Goal: Information Seeking & Learning: Learn about a topic

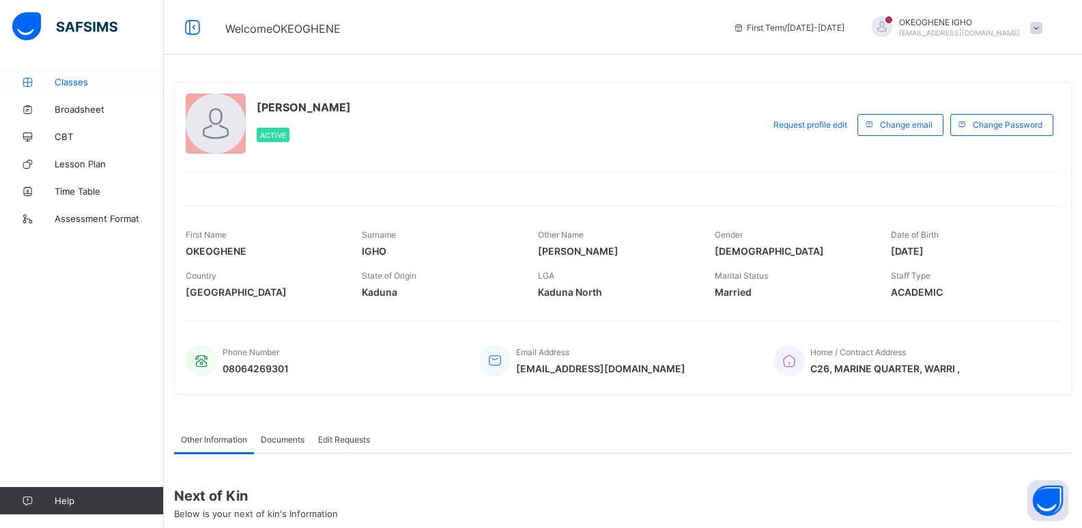
click at [80, 84] on span "Classes" at bounding box center [109, 81] width 109 height 11
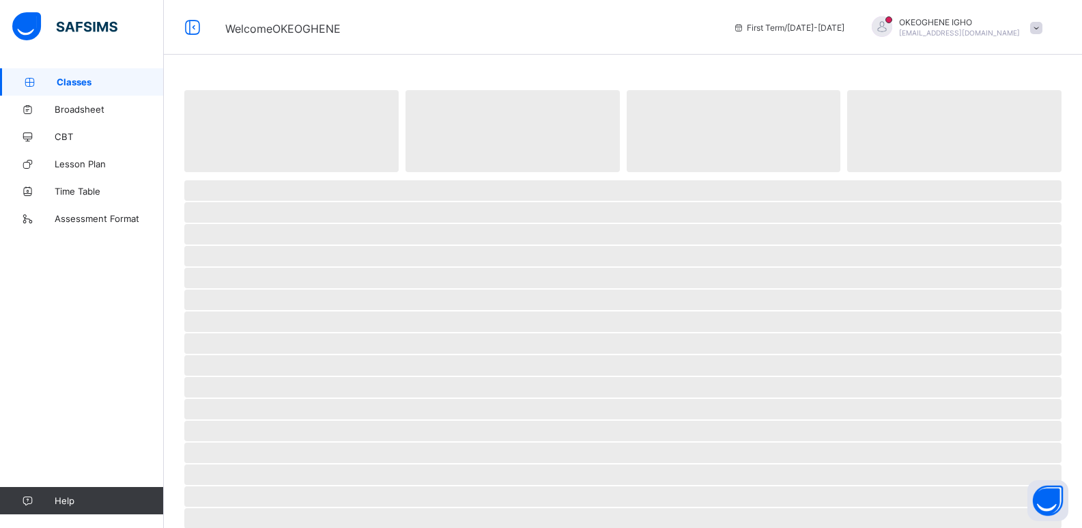
click at [80, 84] on span "Classes" at bounding box center [110, 81] width 107 height 11
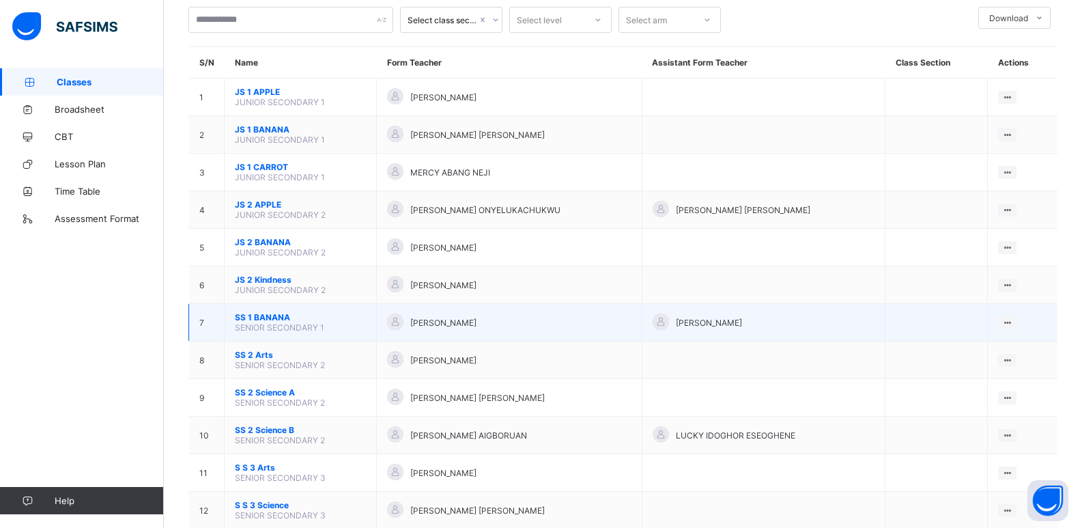
scroll to position [117, 0]
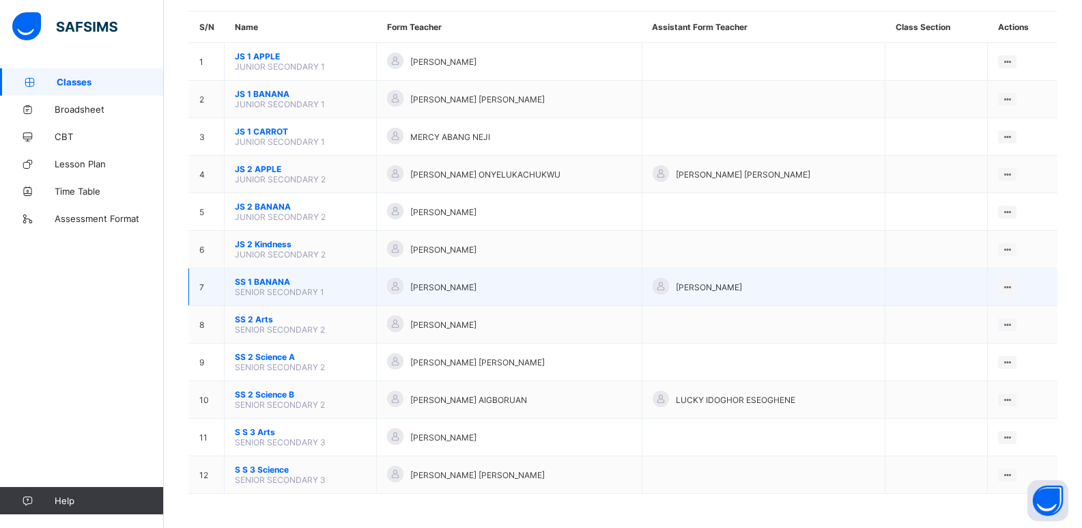
click at [469, 290] on span "[PERSON_NAME]" at bounding box center [443, 287] width 66 height 10
click at [469, 290] on span "OKEOGHENE IGHO ERNEST" at bounding box center [443, 287] width 66 height 10
click at [1013, 285] on icon at bounding box center [1007, 287] width 12 height 10
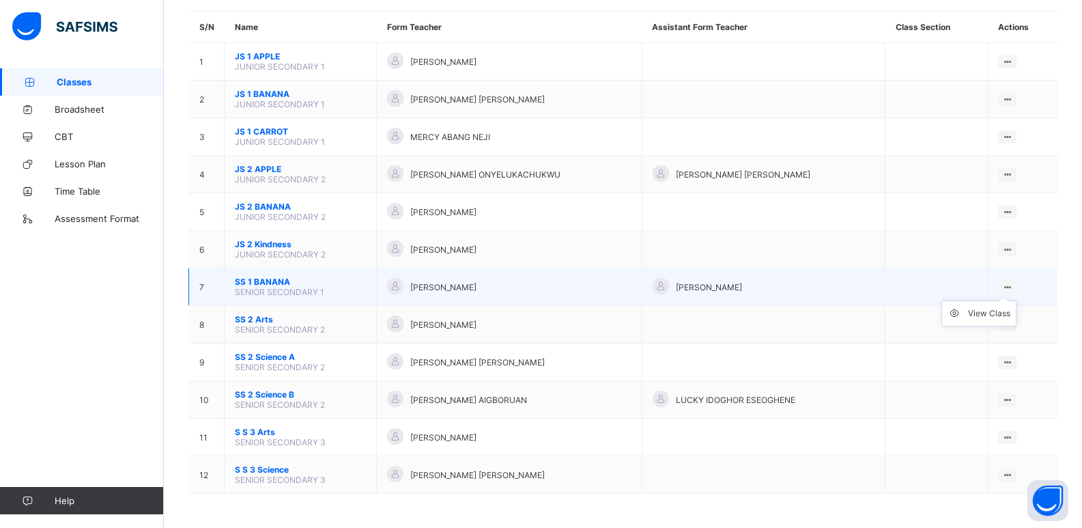
click at [1013, 285] on icon at bounding box center [1007, 287] width 12 height 10
click at [1016, 300] on ul "View Class" at bounding box center [978, 313] width 75 height 26
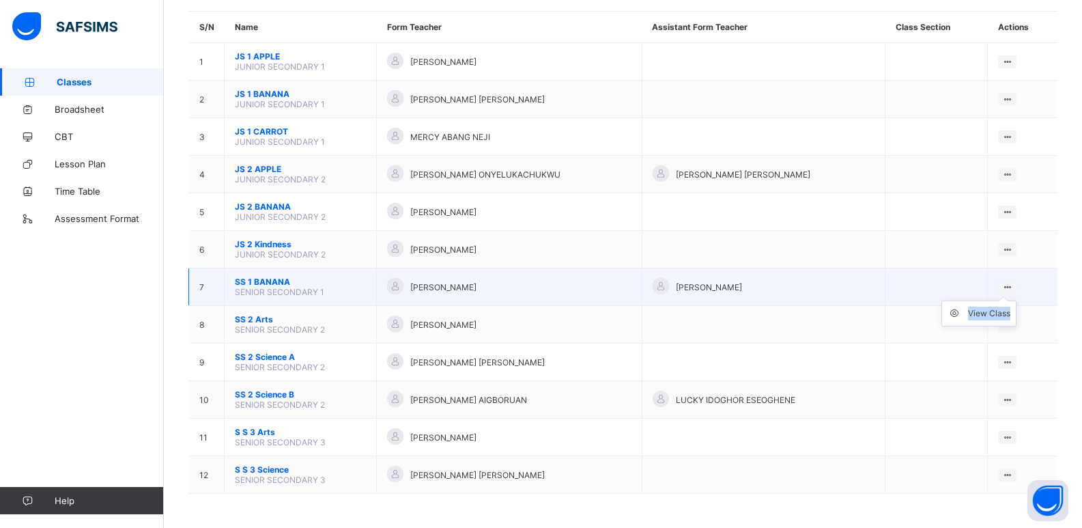
click at [1016, 300] on ul "View Class" at bounding box center [978, 313] width 75 height 26
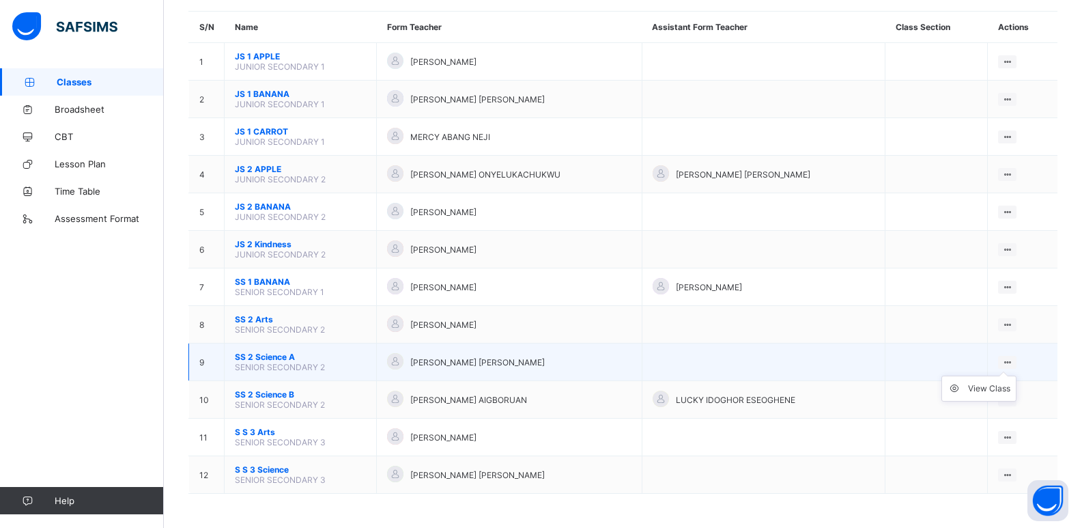
click at [1016, 375] on ul "View Class" at bounding box center [978, 388] width 75 height 26
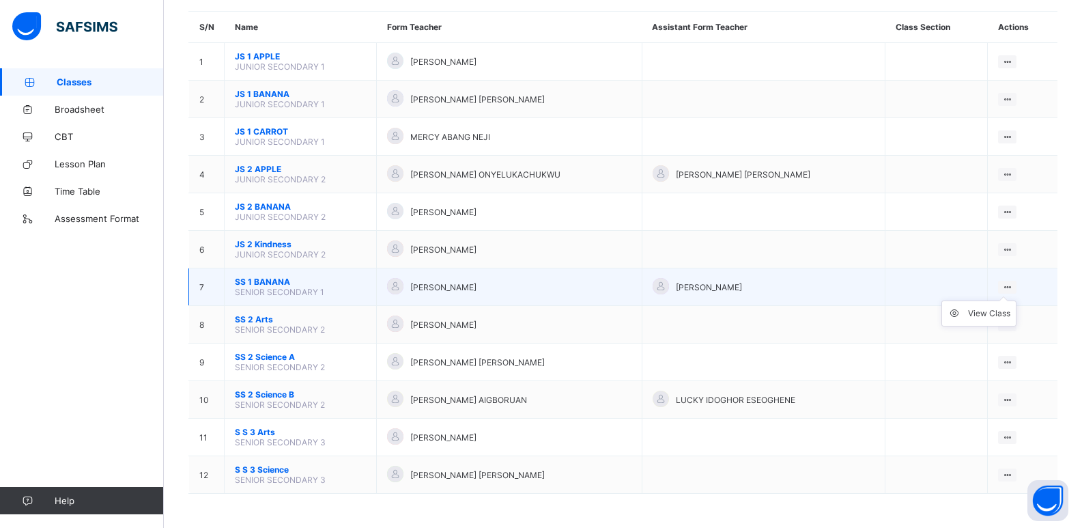
click at [1012, 300] on ul "View Class" at bounding box center [978, 313] width 75 height 26
click at [1016, 300] on ul "View Class" at bounding box center [978, 313] width 75 height 26
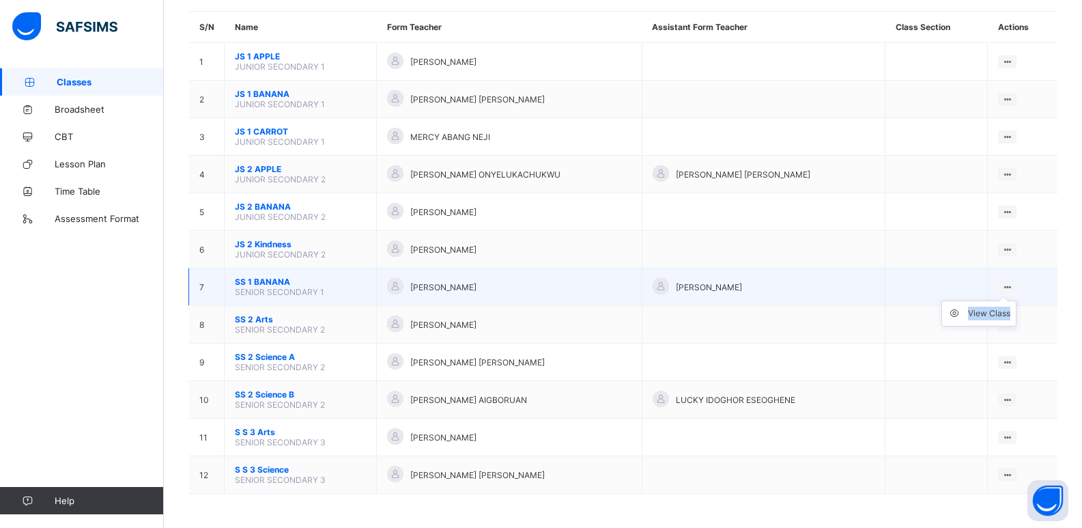
click at [1016, 300] on ul "View Class" at bounding box center [978, 313] width 75 height 26
click at [1013, 279] on td "View Class" at bounding box center [1022, 287] width 70 height 38
click at [1013, 280] on div at bounding box center [1007, 286] width 18 height 13
click at [1013, 286] on icon at bounding box center [1007, 287] width 12 height 10
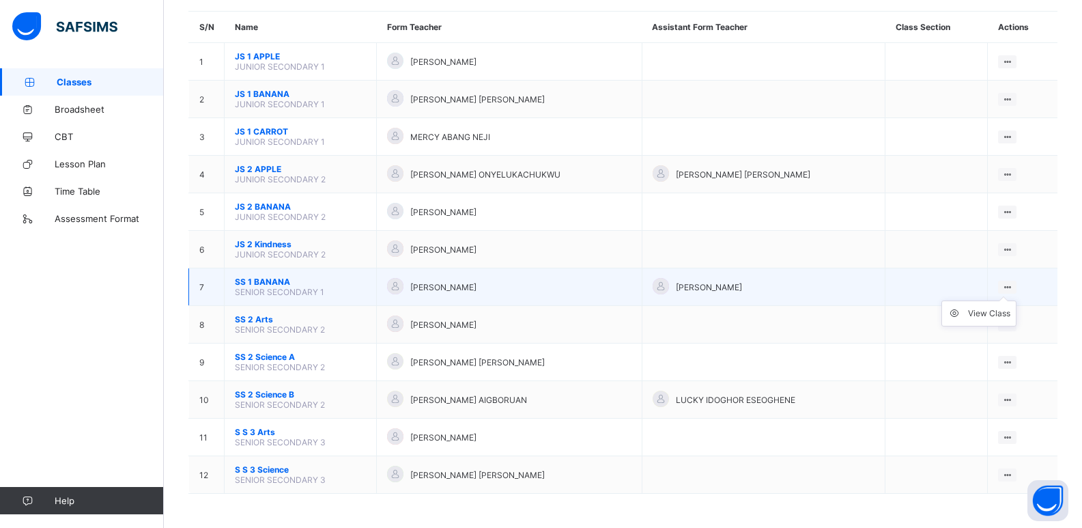
click at [1013, 286] on icon at bounding box center [1007, 287] width 12 height 10
click at [1013, 285] on icon at bounding box center [1007, 287] width 12 height 10
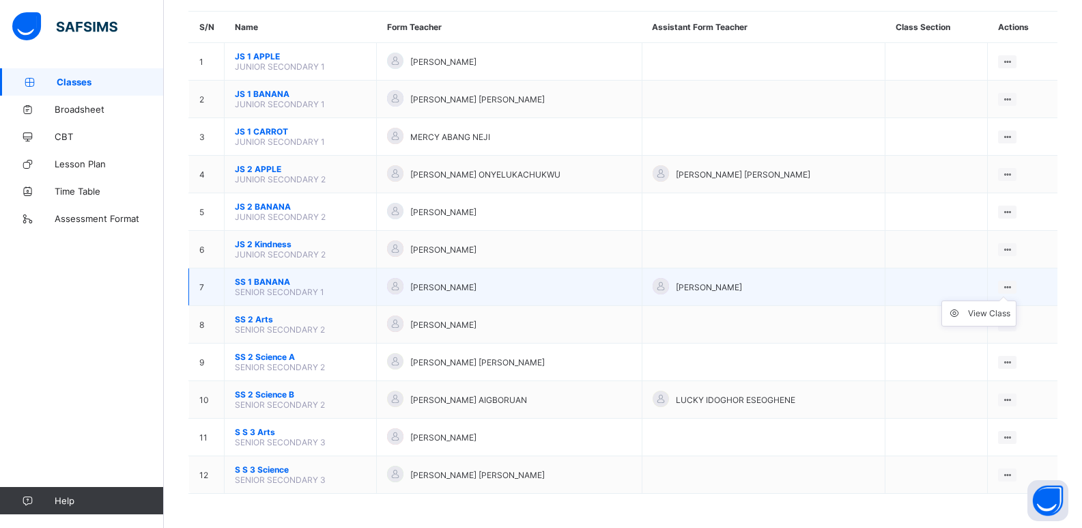
click at [1013, 285] on icon at bounding box center [1007, 287] width 12 height 10
click at [1014, 300] on ul "View Class" at bounding box center [978, 313] width 75 height 26
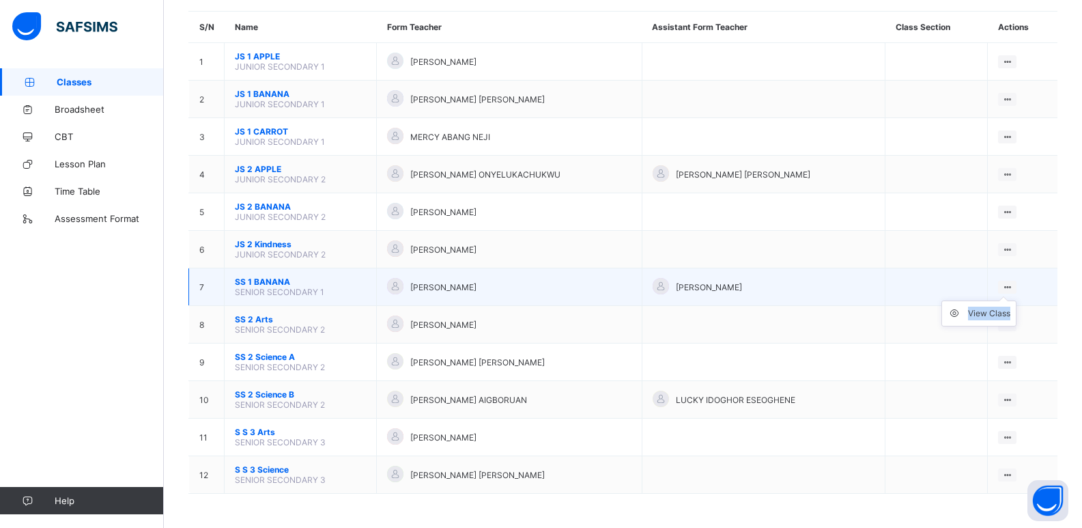
click at [1014, 300] on ul "View Class" at bounding box center [978, 313] width 75 height 26
click at [1016, 300] on ul "View Class" at bounding box center [978, 313] width 75 height 26
click at [1014, 300] on ul "View Class" at bounding box center [978, 313] width 75 height 26
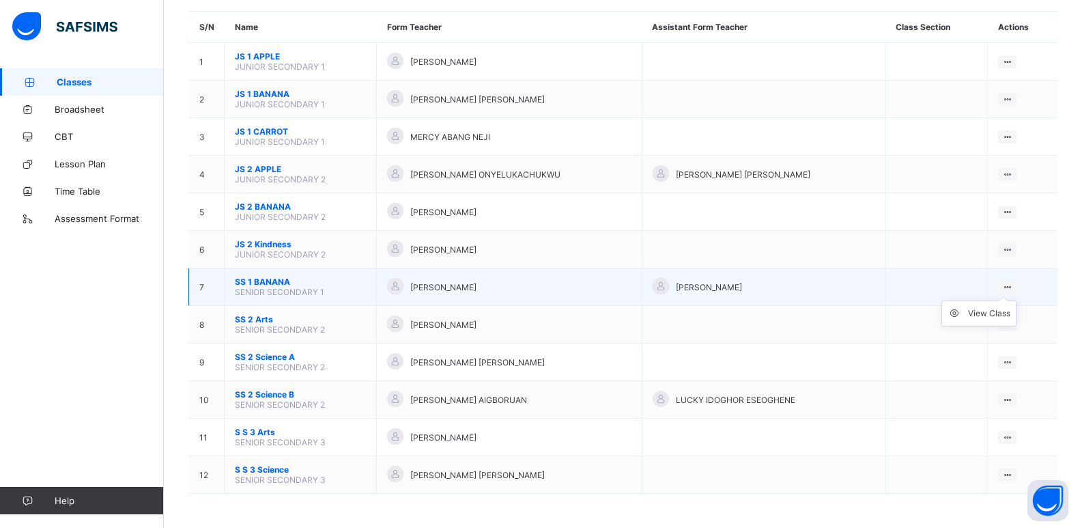
click at [1014, 300] on ul "View Class" at bounding box center [978, 313] width 75 height 26
click at [1016, 300] on ul "View Class" at bounding box center [978, 313] width 75 height 26
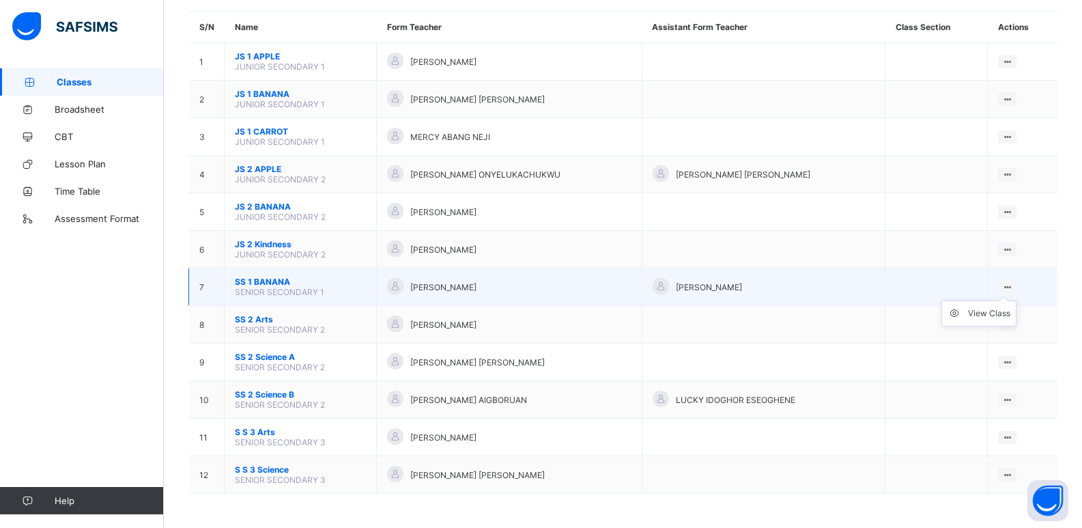
click at [1016, 300] on ul "View Class" at bounding box center [978, 313] width 75 height 26
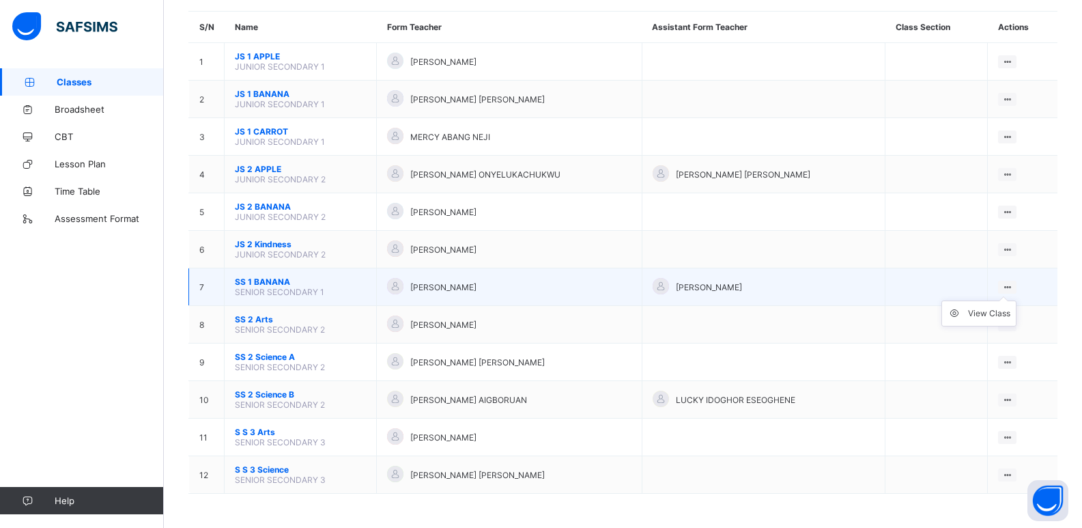
click at [1016, 300] on ul "View Class" at bounding box center [978, 313] width 75 height 26
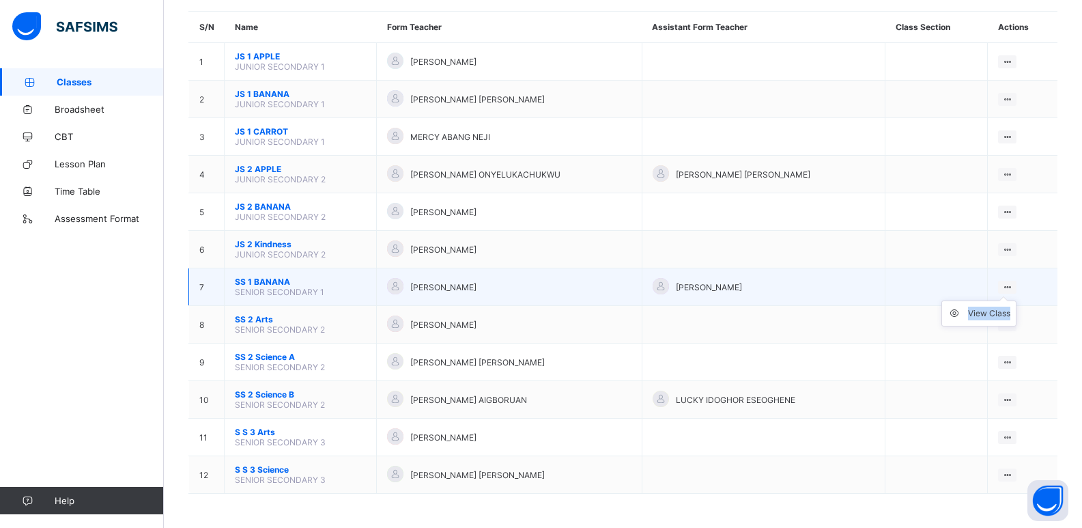
click at [1016, 300] on ul "View Class" at bounding box center [978, 313] width 75 height 26
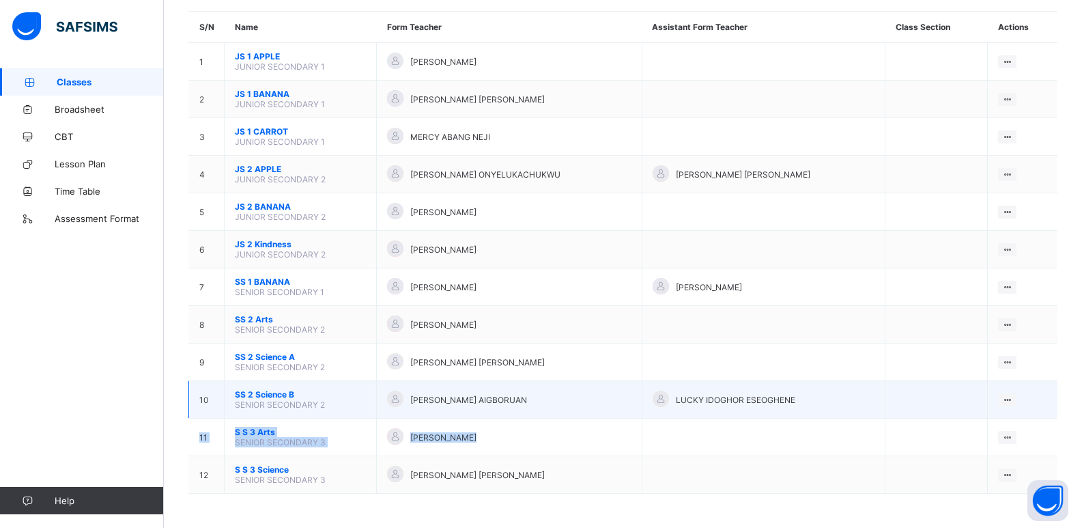
drag, startPoint x: 975, startPoint y: 422, endPoint x: 912, endPoint y: 385, distance: 73.7
click at [912, 385] on tbody "1 JS 1 APPLE JUNIOR SECONDARY 1 SONIA BAYONE View Class 2 JS 1 BANANA JUNIOR SE…" at bounding box center [623, 268] width 869 height 450
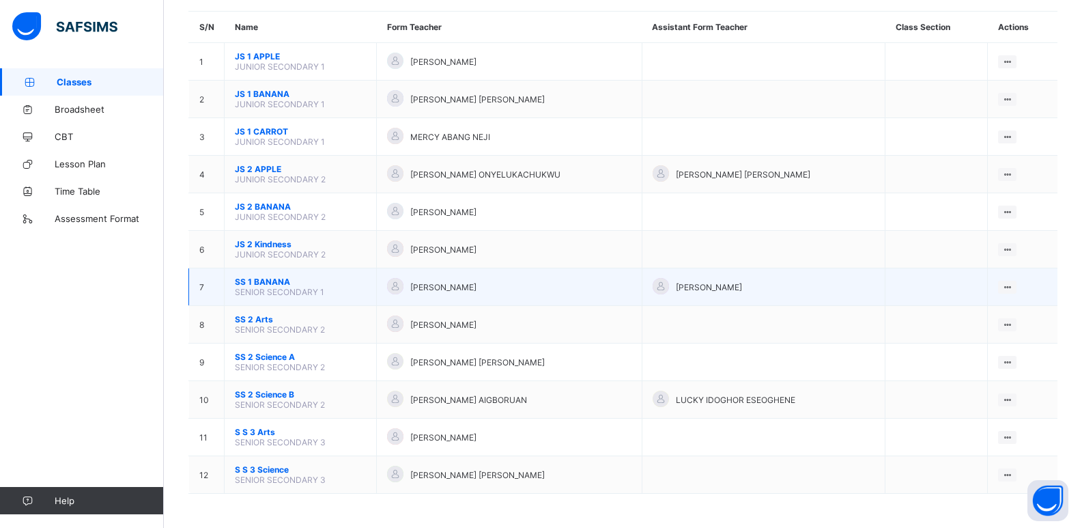
click at [618, 288] on div "OKEOGHENE IGHO ERNEST" at bounding box center [509, 287] width 244 height 18
click at [1016, 300] on ul "View Class" at bounding box center [978, 313] width 75 height 26
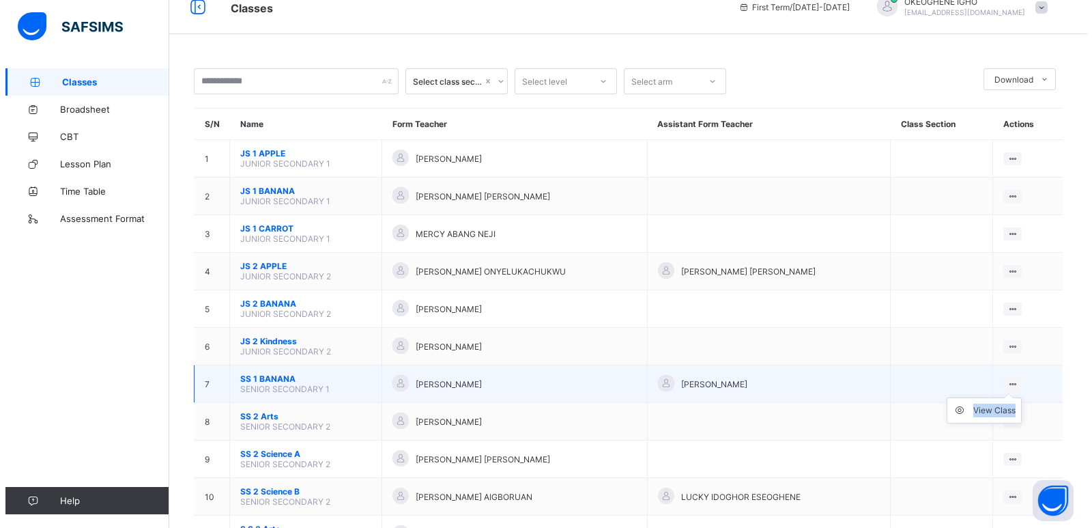
scroll to position [0, 0]
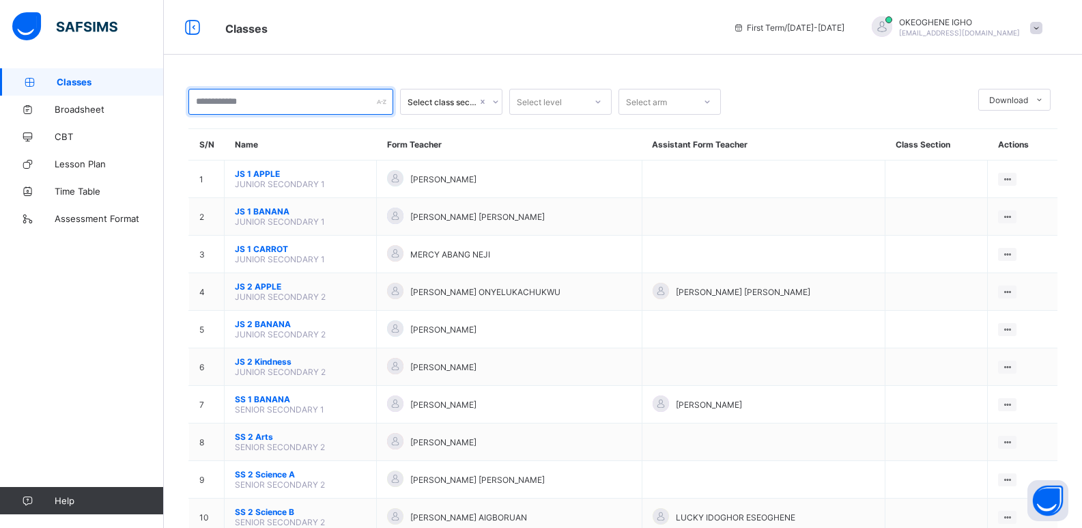
click at [381, 106] on div at bounding box center [290, 102] width 205 height 26
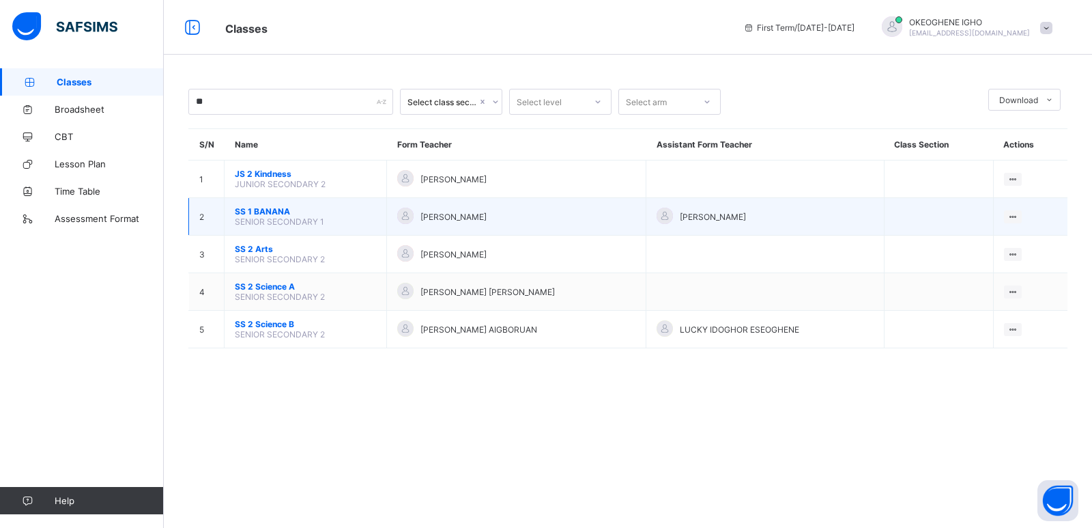
click at [329, 222] on td "SS 1 BANANA SENIOR SECONDARY 1" at bounding box center [306, 217] width 162 height 38
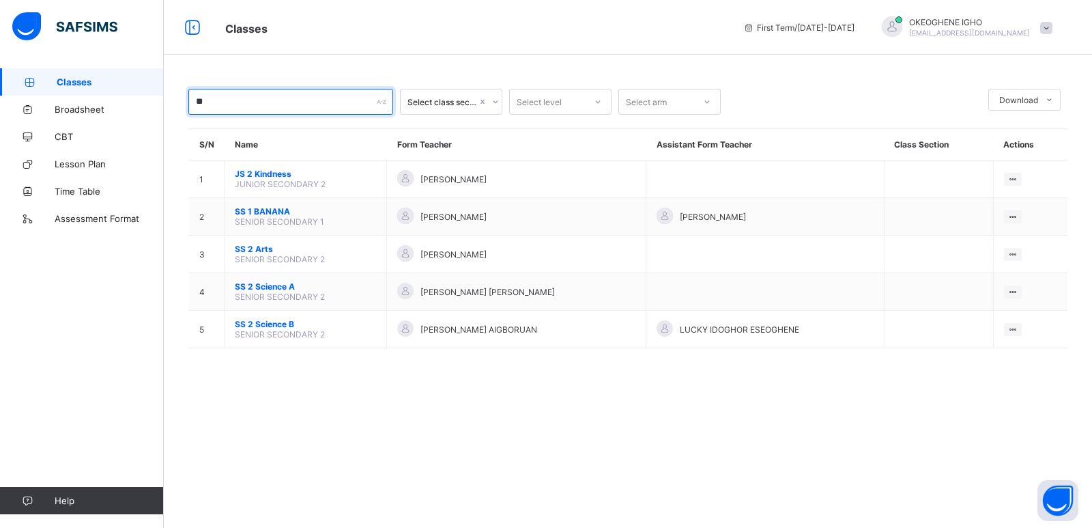
click at [235, 102] on input "**" at bounding box center [290, 102] width 205 height 26
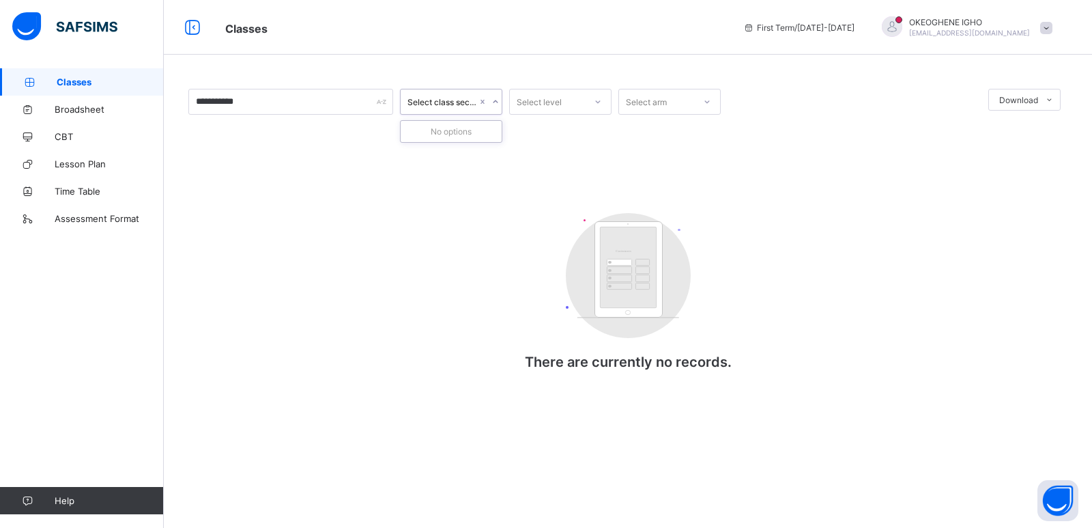
click at [420, 104] on div "Select class section" at bounding box center [442, 102] width 70 height 10
click at [494, 102] on icon at bounding box center [495, 102] width 8 height 14
click at [461, 101] on div "Select class section" at bounding box center [440, 102] width 67 height 26
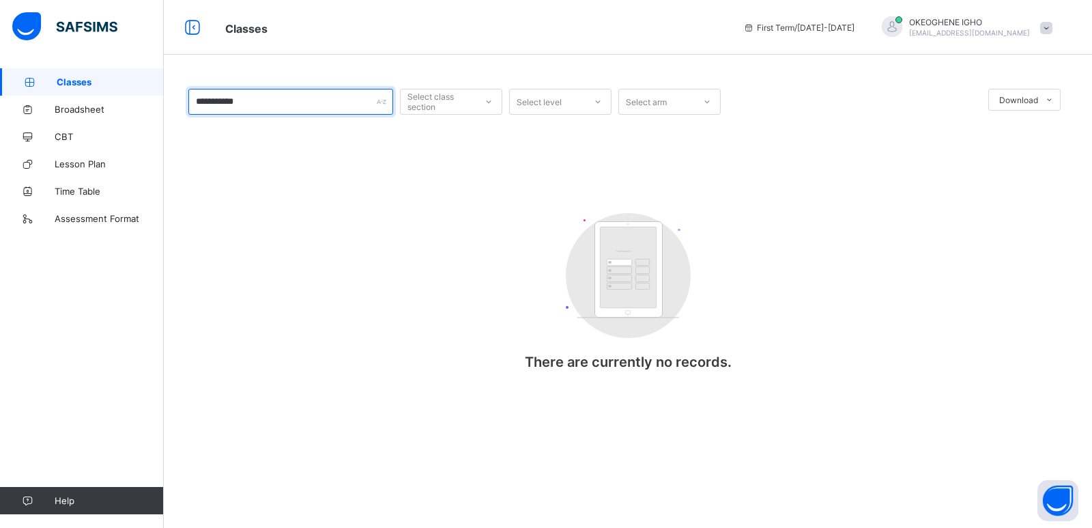
click at [326, 100] on input "**********" at bounding box center [290, 102] width 205 height 26
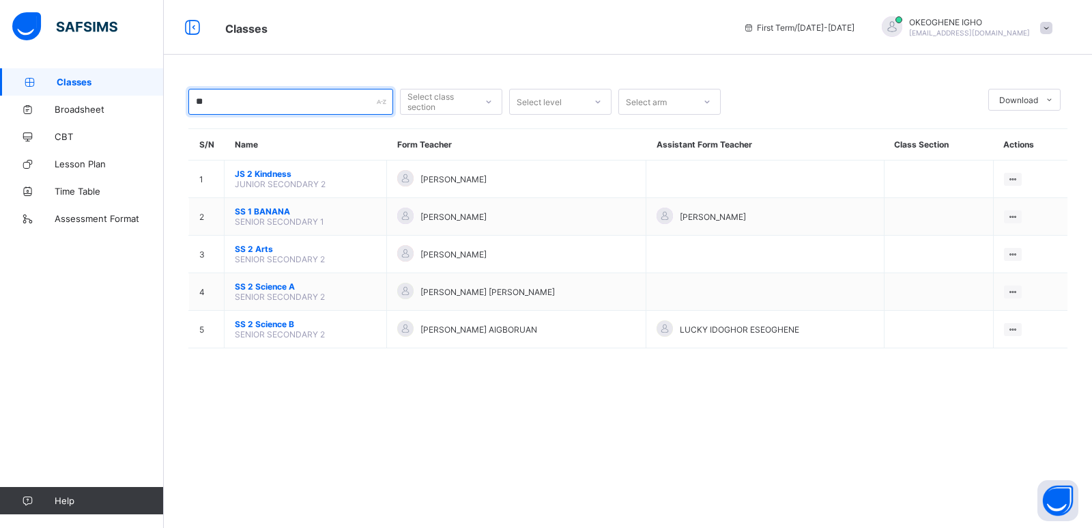
type input "**"
click at [456, 106] on div "Select class section" at bounding box center [440, 102] width 67 height 26
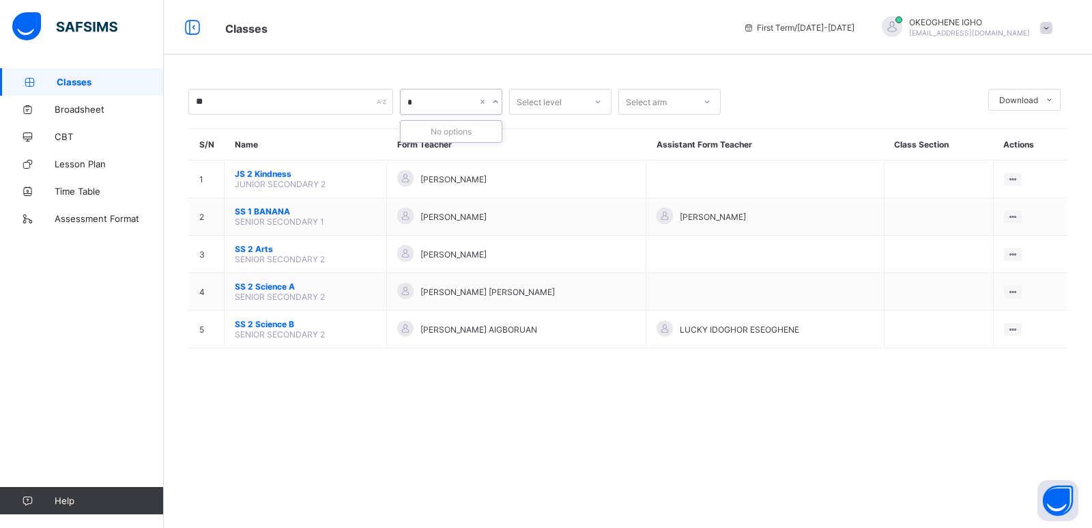
type input "*"
click at [551, 97] on div "Select level" at bounding box center [539, 102] width 45 height 26
click at [567, 221] on div "SS 1" at bounding box center [560, 215] width 101 height 21
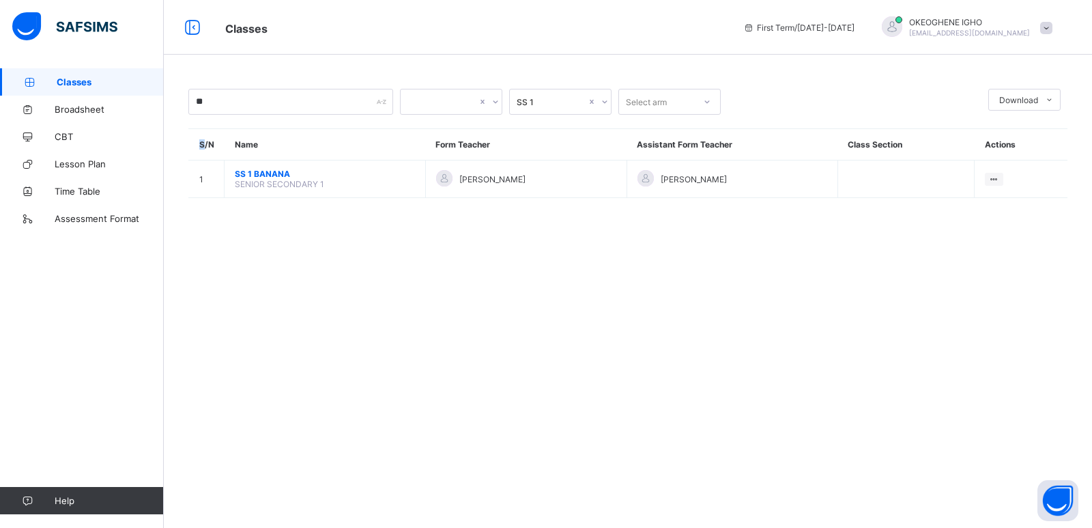
click at [567, 221] on div "** SS 1 Select arm Download Pdf Report Excel Report S/N Name Form Teacher Assis…" at bounding box center [628, 150] width 928 height 164
click at [661, 104] on div "Select arm" at bounding box center [646, 102] width 41 height 26
click at [663, 132] on div "Science B" at bounding box center [669, 131] width 101 height 21
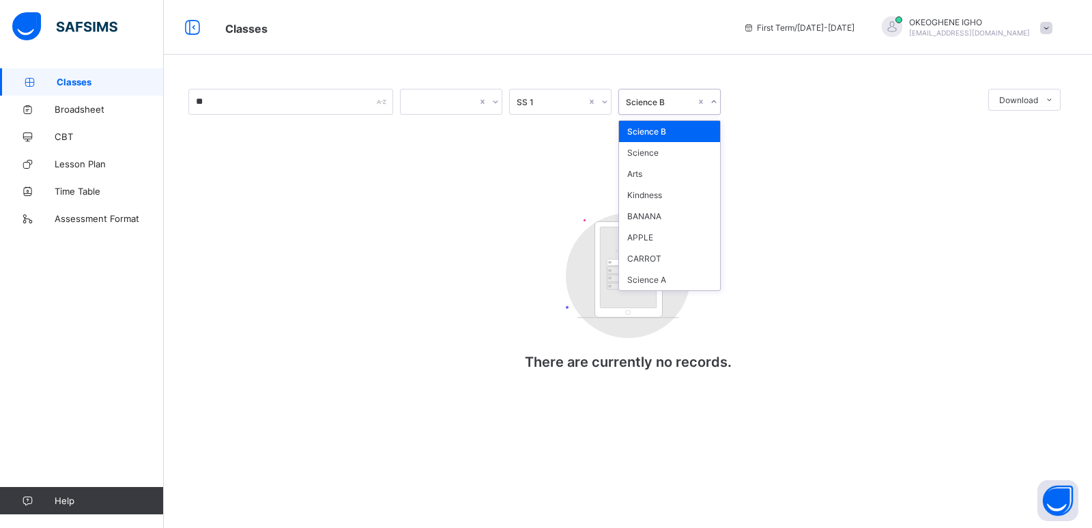
click at [678, 104] on div "Science B" at bounding box center [661, 102] width 70 height 10
click at [671, 98] on div "Science B" at bounding box center [661, 102] width 70 height 10
click at [661, 99] on div "Science B" at bounding box center [661, 102] width 70 height 10
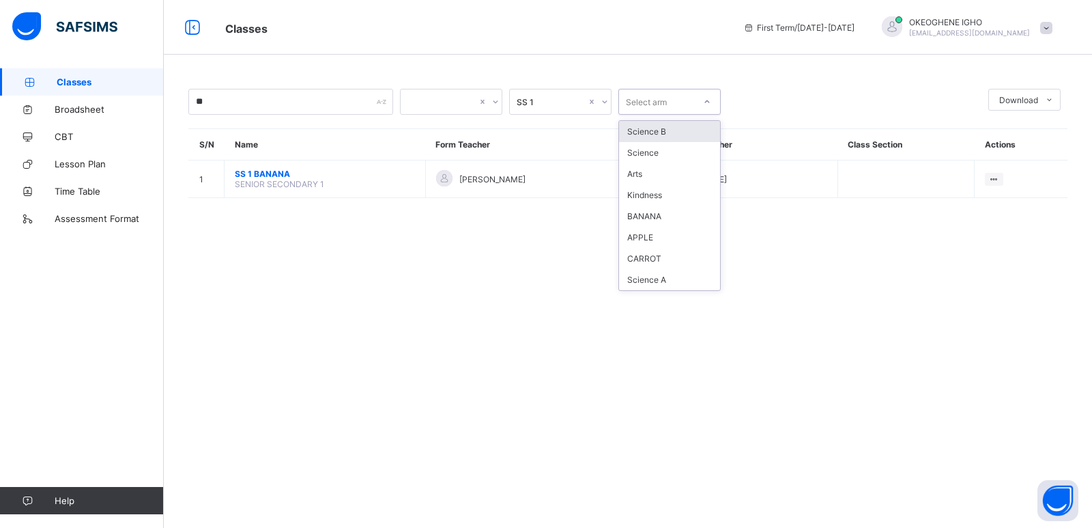
click at [887, 353] on div "** SS 1 option Science B, selected. option Science B focused, 1 of 8. 8 results…" at bounding box center [628, 264] width 928 height 528
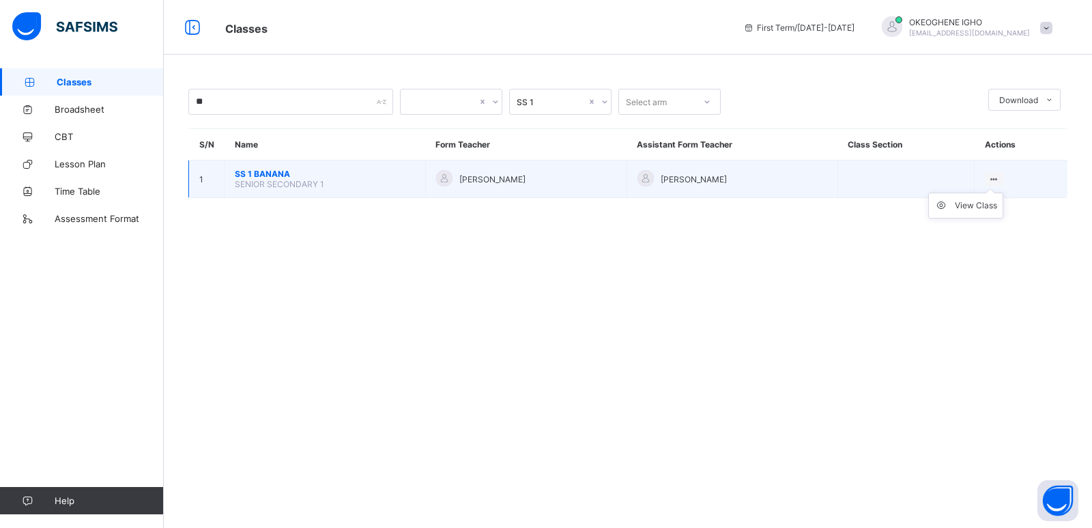
click at [1000, 177] on icon at bounding box center [994, 179] width 12 height 10
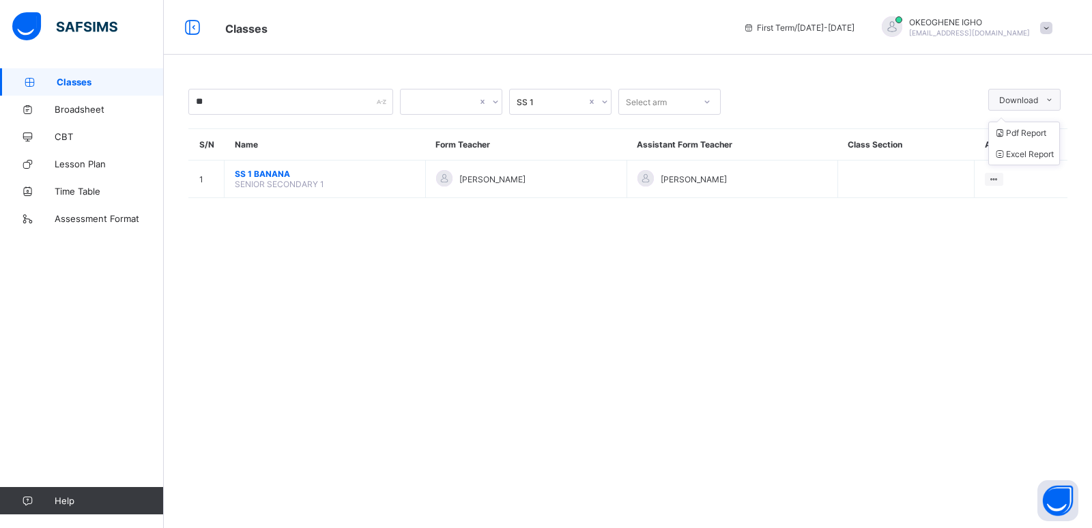
click at [1043, 98] on span at bounding box center [1049, 100] width 22 height 22
click at [1039, 100] on span at bounding box center [1049, 100] width 22 height 22
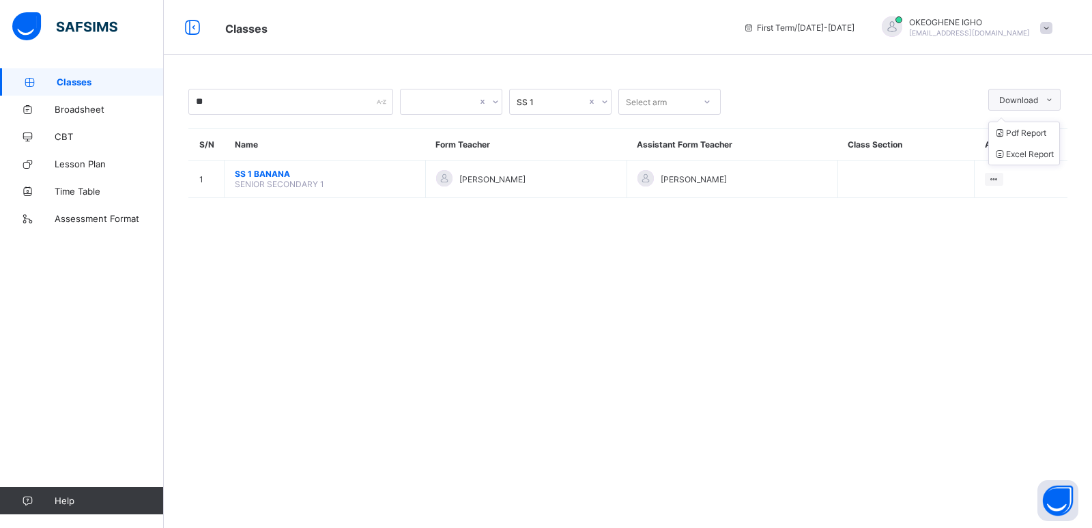
click at [1039, 100] on span at bounding box center [1049, 100] width 22 height 22
click at [1027, 131] on li "Pdf Report" at bounding box center [1024, 132] width 70 height 21
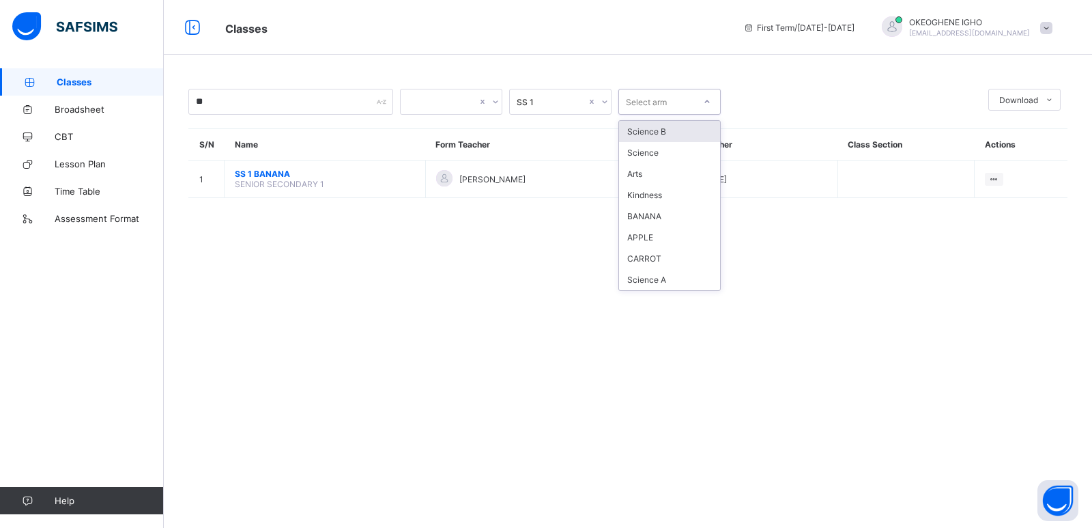
click at [665, 105] on div "Select arm" at bounding box center [646, 102] width 41 height 26
click at [649, 215] on div "BANANA" at bounding box center [669, 215] width 101 height 21
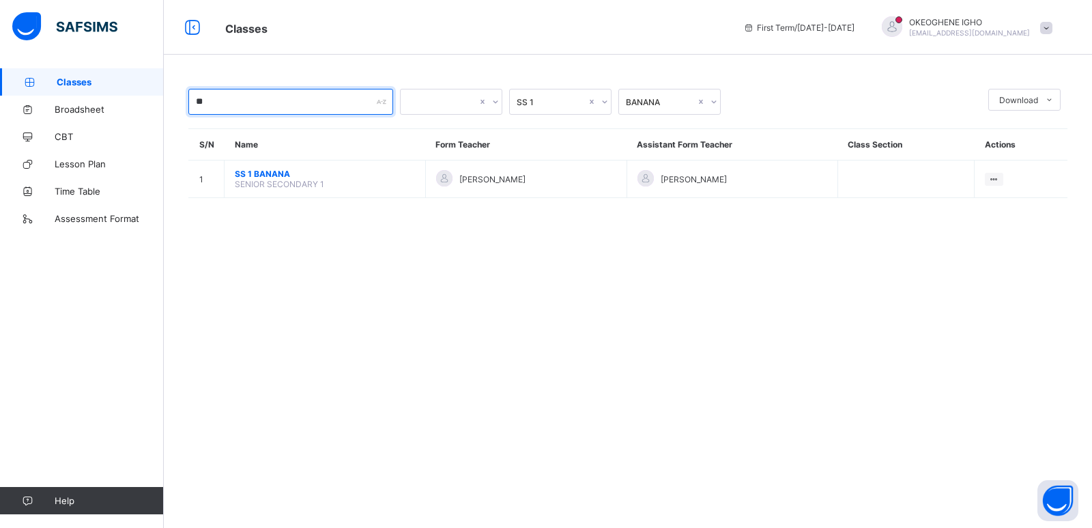
click at [377, 108] on input "**" at bounding box center [290, 102] width 205 height 26
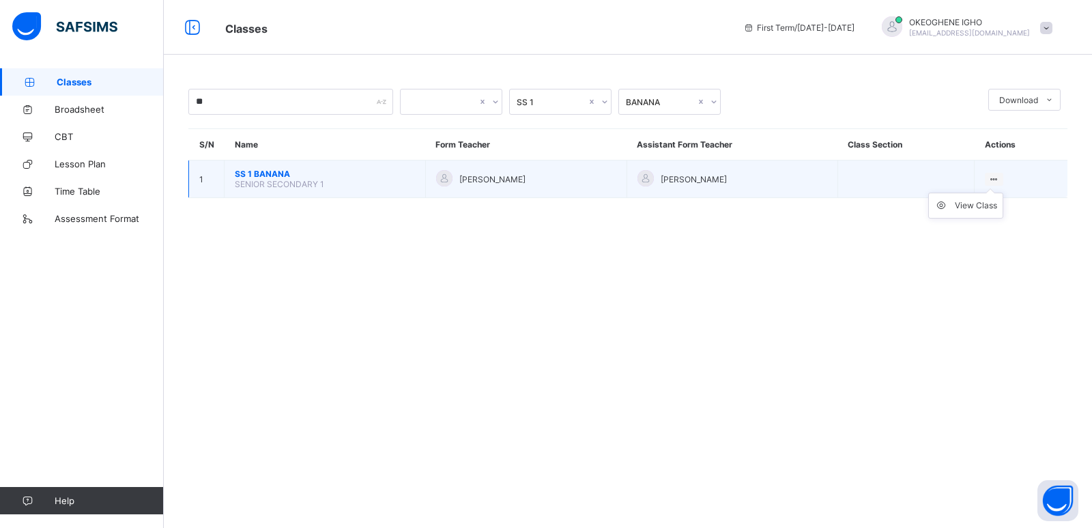
click at [1003, 192] on ul "View Class" at bounding box center [965, 205] width 75 height 26
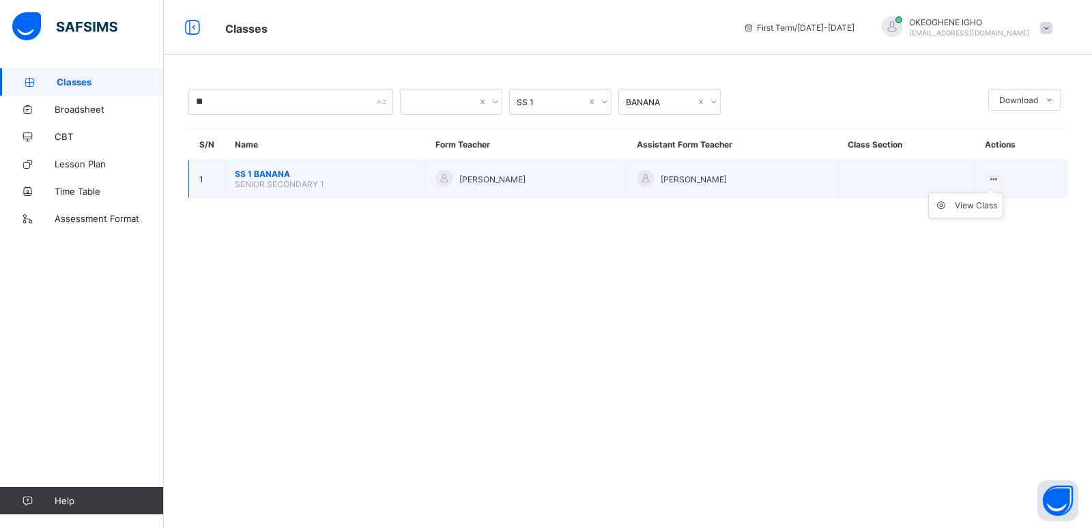
click at [1003, 192] on ul "View Class" at bounding box center [965, 205] width 75 height 26
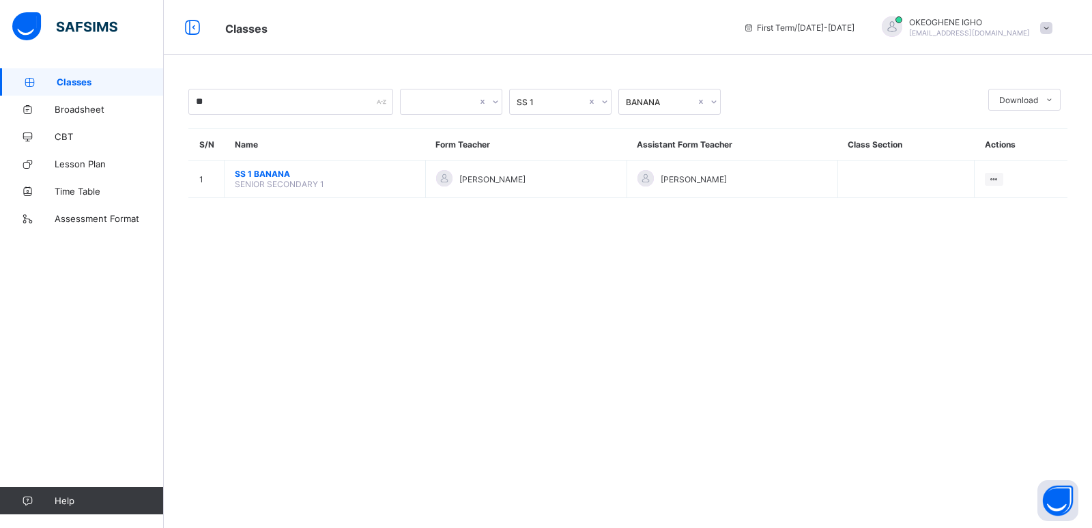
click at [931, 148] on th "Class Section" at bounding box center [905, 144] width 136 height 31
click at [1018, 143] on th "Actions" at bounding box center [1020, 144] width 93 height 31
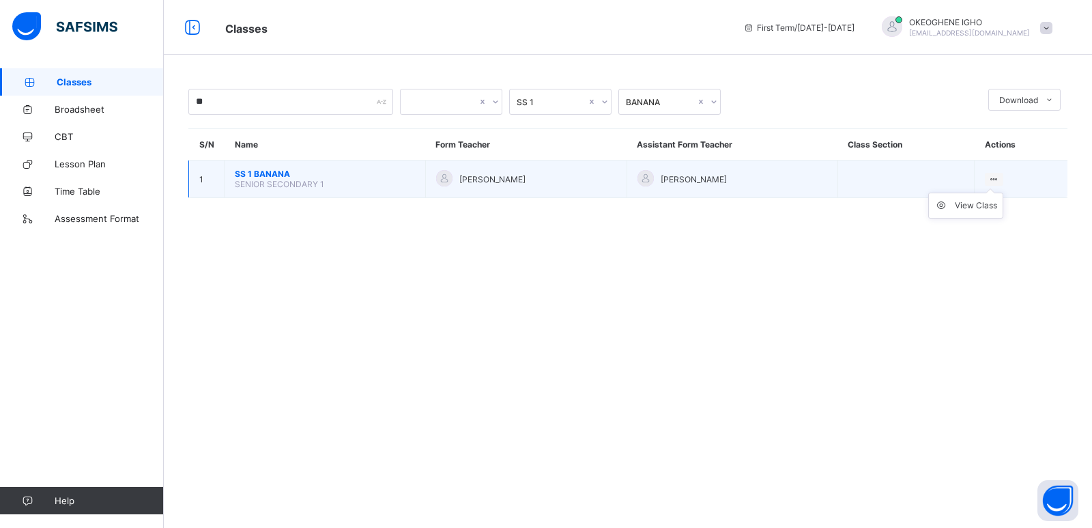
click at [1003, 175] on div at bounding box center [994, 179] width 18 height 13
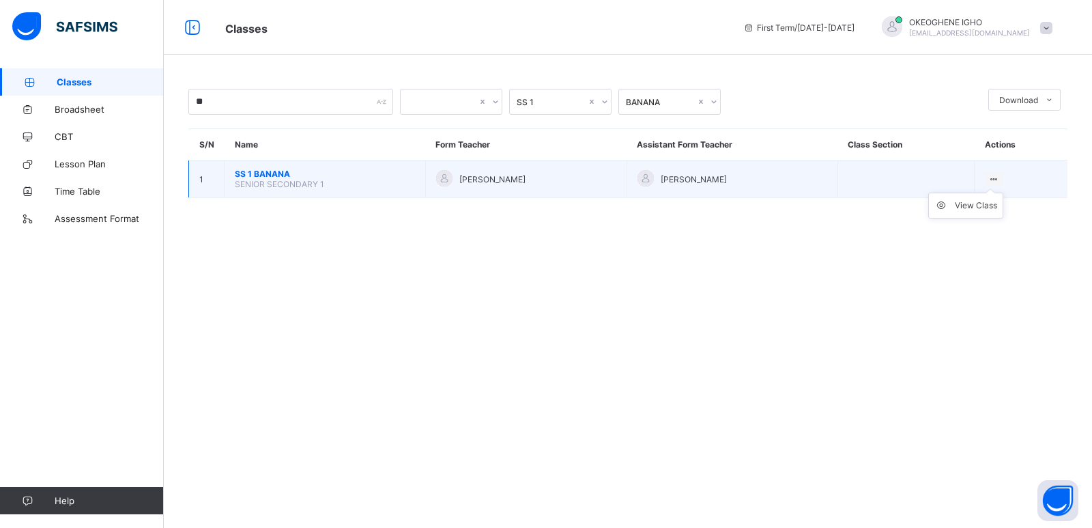
click at [1003, 175] on div at bounding box center [994, 179] width 18 height 13
click at [1003, 178] on div "View Class" at bounding box center [994, 179] width 18 height 13
click at [1000, 178] on icon at bounding box center [994, 179] width 12 height 10
click at [1003, 192] on ul "View Class" at bounding box center [965, 205] width 75 height 26
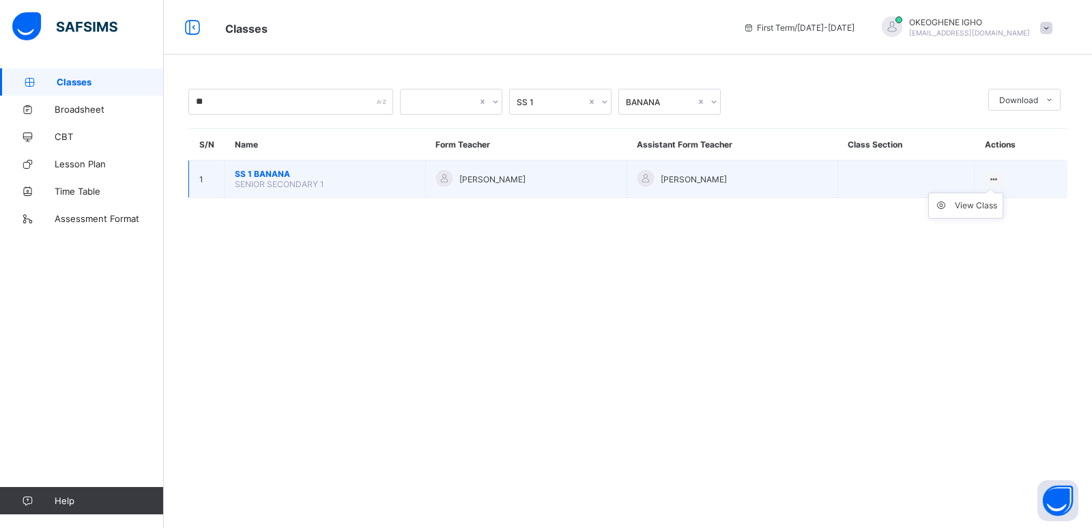
click at [1003, 192] on ul "View Class" at bounding box center [965, 205] width 75 height 26
click at [1009, 188] on td "View Class" at bounding box center [1020, 179] width 93 height 38
click at [1000, 178] on icon at bounding box center [994, 179] width 12 height 10
click at [997, 206] on div "View Class" at bounding box center [976, 206] width 42 height 14
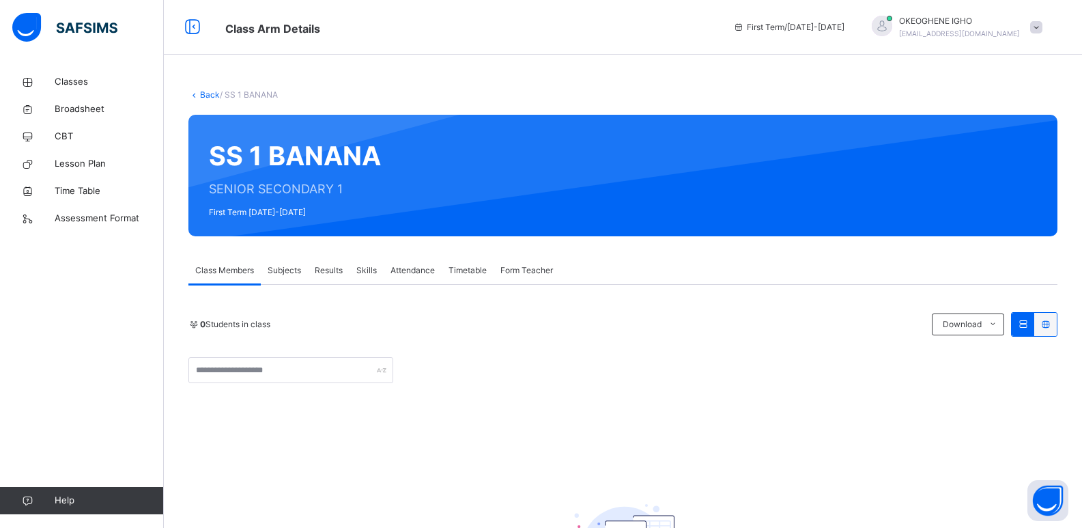
click at [1028, 328] on icon at bounding box center [1023, 324] width 12 height 10
click at [1051, 326] on icon at bounding box center [1045, 324] width 12 height 10
click at [981, 326] on span "Download" at bounding box center [961, 324] width 39 height 12
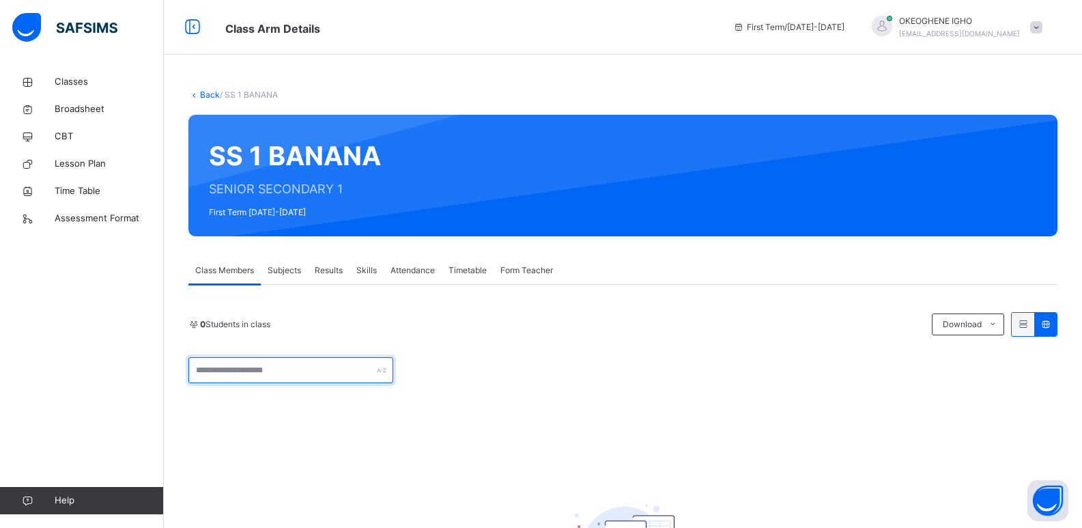
click at [286, 368] on input "text" at bounding box center [290, 370] width 205 height 26
type input "*"
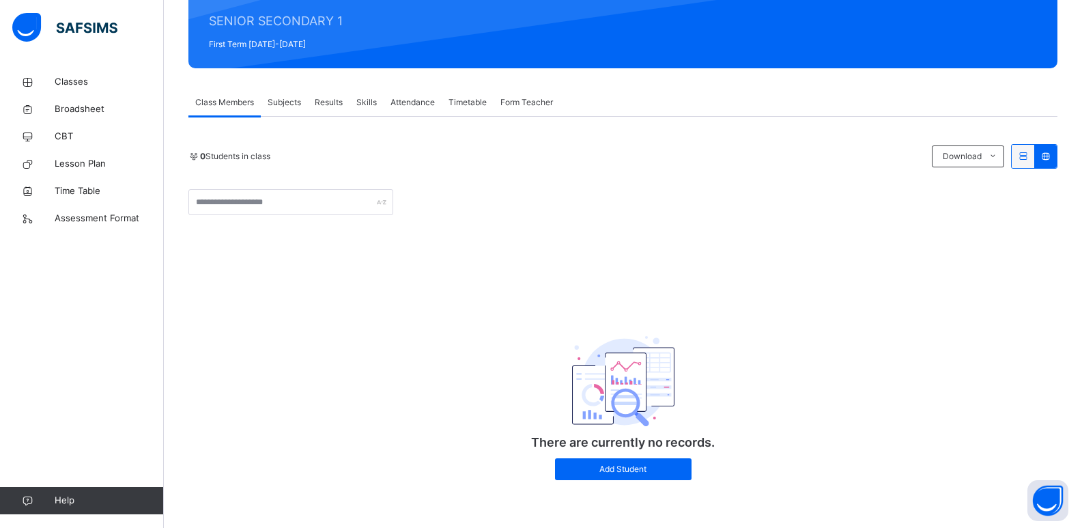
click at [242, 105] on span "Class Members" at bounding box center [224, 102] width 59 height 12
click at [284, 101] on span "Subjects" at bounding box center [284, 102] width 33 height 12
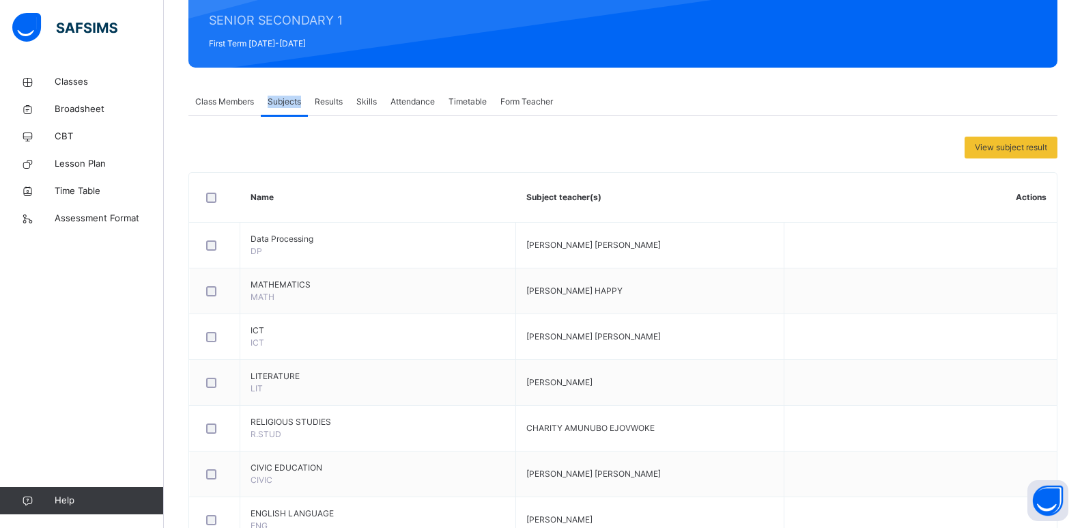
click at [284, 101] on span "Subjects" at bounding box center [284, 102] width 33 height 12
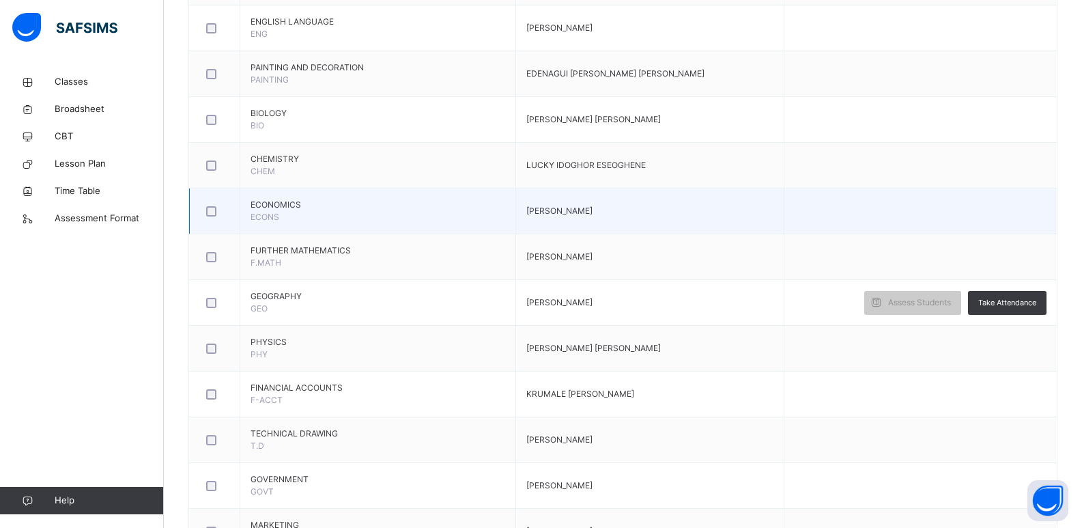
scroll to position [687, 0]
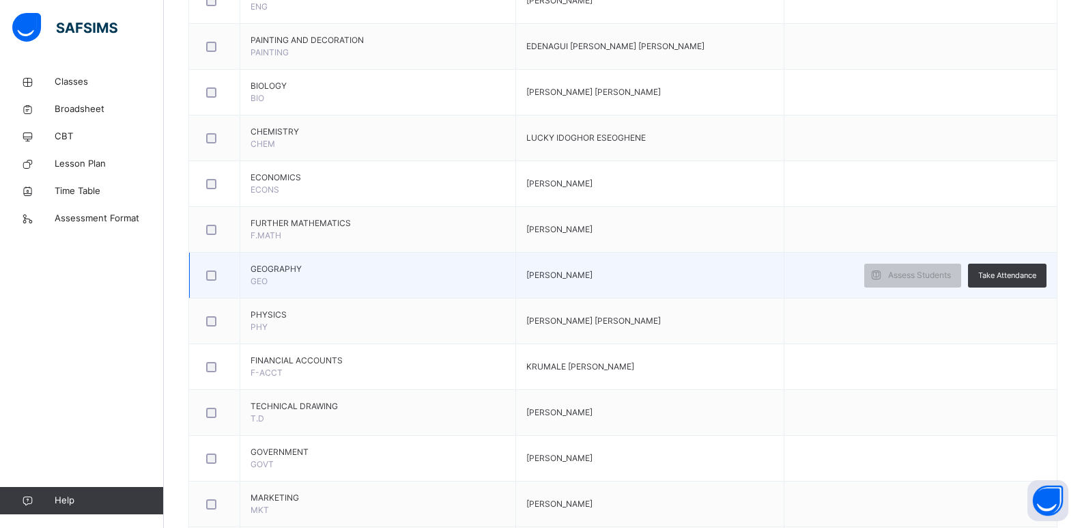
click at [592, 278] on span "OKEOGHENE IGHO ERNEST" at bounding box center [559, 275] width 66 height 10
click at [899, 279] on span "Assess Students" at bounding box center [919, 275] width 63 height 12
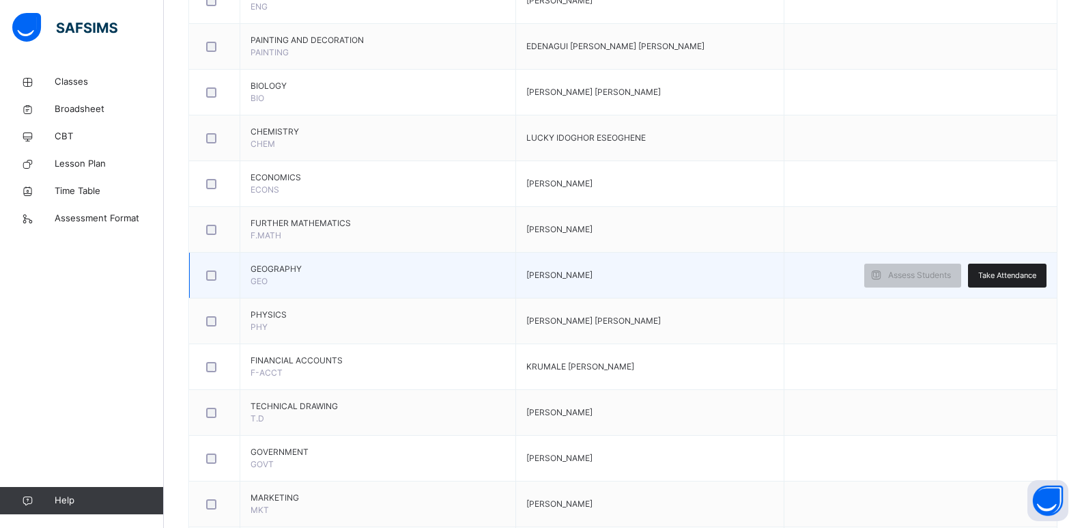
click at [1003, 272] on span "Take Attendance" at bounding box center [1007, 276] width 58 height 12
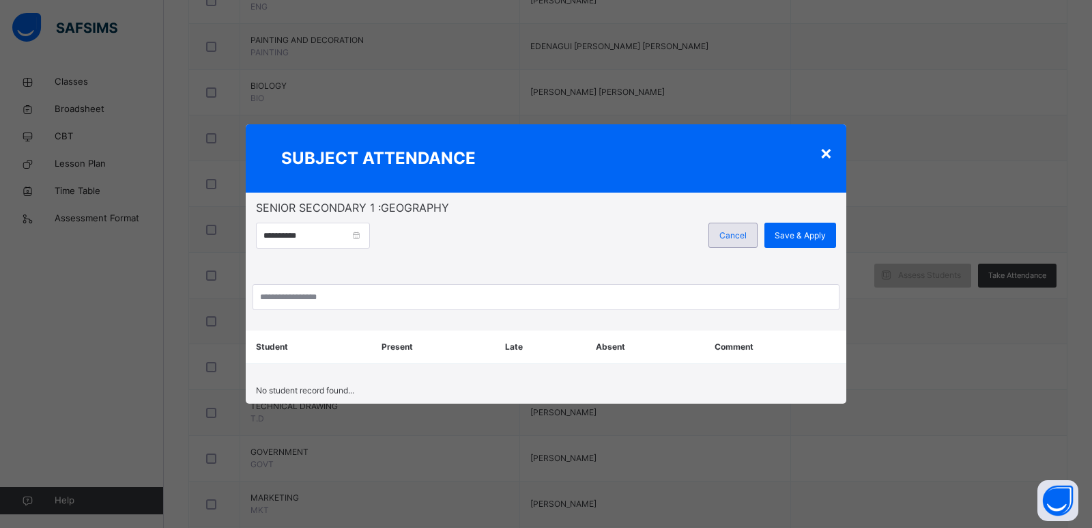
click at [743, 231] on span "Cancel" at bounding box center [732, 235] width 27 height 12
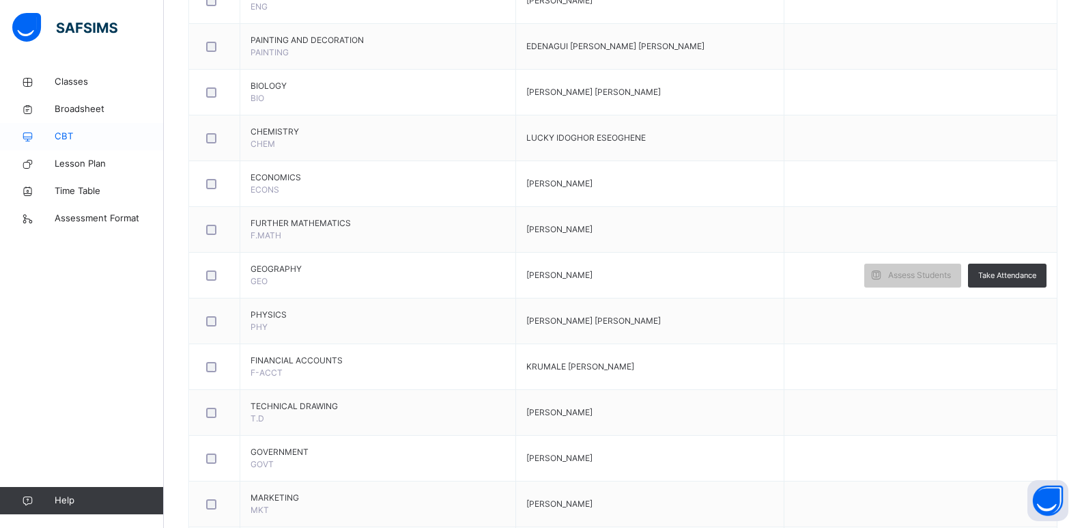
click at [57, 134] on span "CBT" at bounding box center [109, 137] width 109 height 14
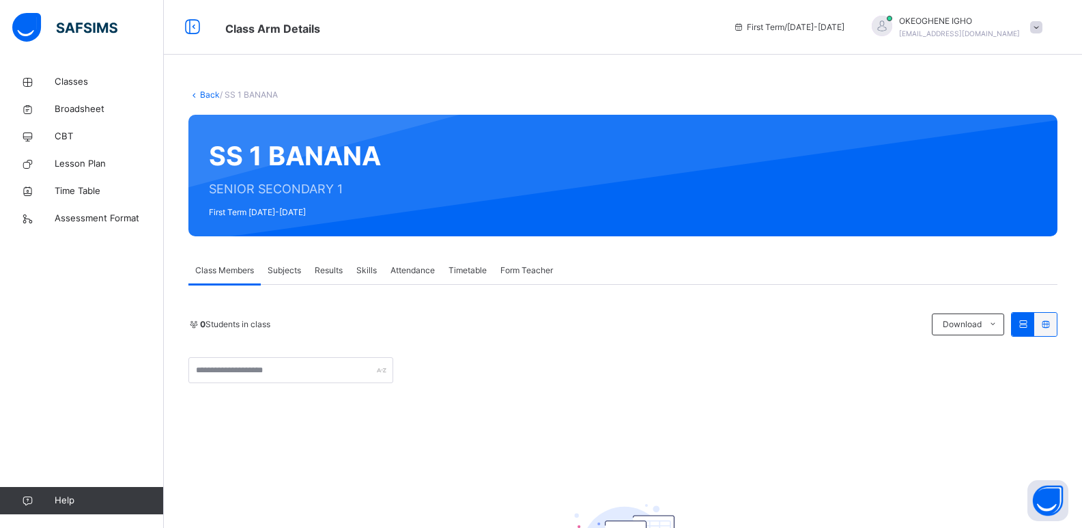
click at [288, 270] on span "Subjects" at bounding box center [284, 270] width 33 height 12
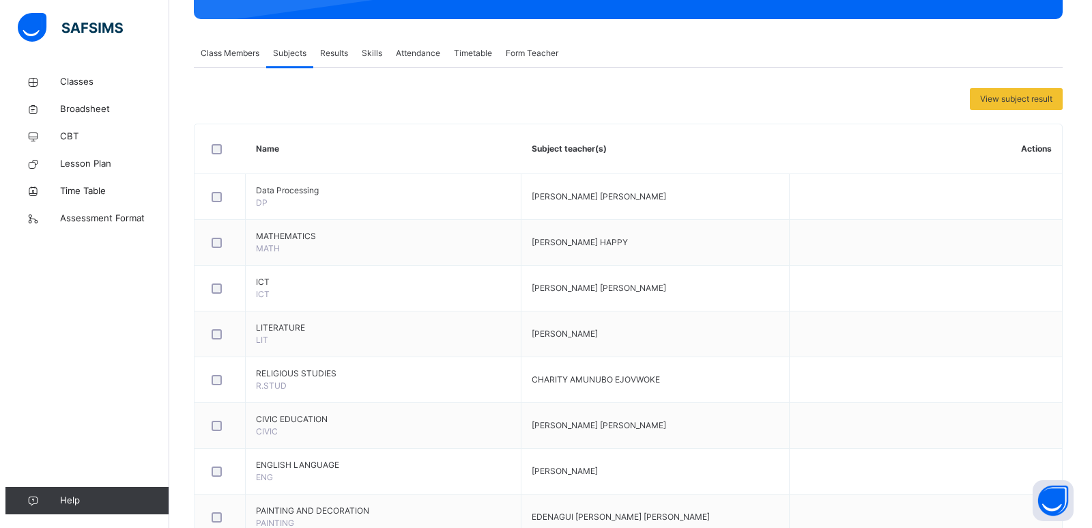
scroll to position [148, 0]
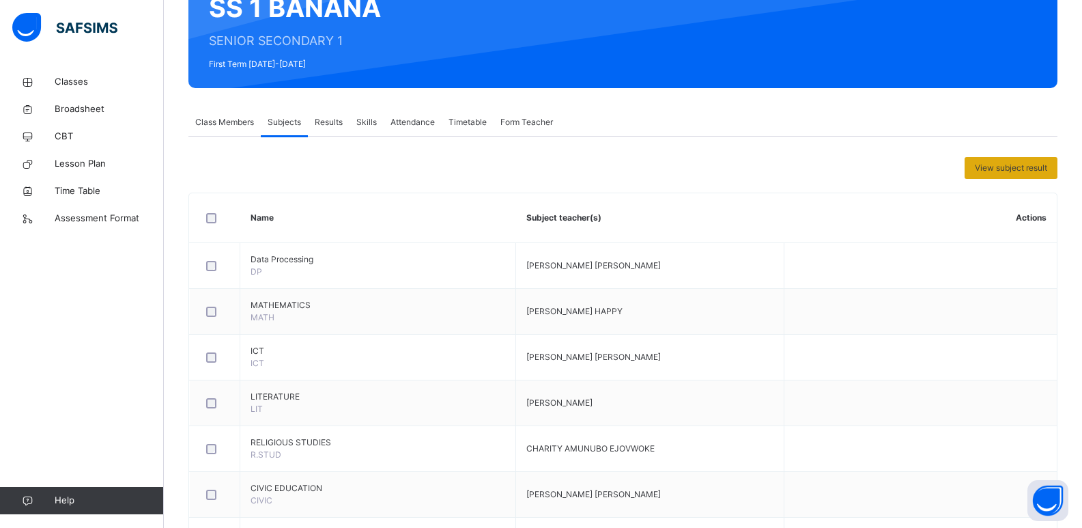
click at [1017, 173] on span "View subject result" at bounding box center [1010, 168] width 72 height 12
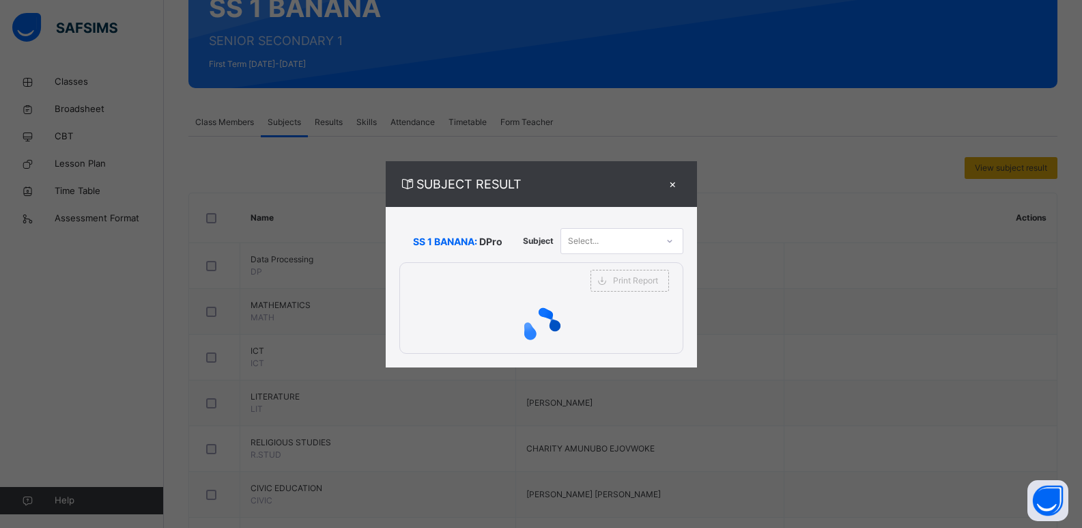
click at [1017, 173] on div "SUBJECT RESULT × SS 1 BANANA: DPro Subject Select... Print Report Alvina's Mode…" at bounding box center [541, 264] width 1082 height 528
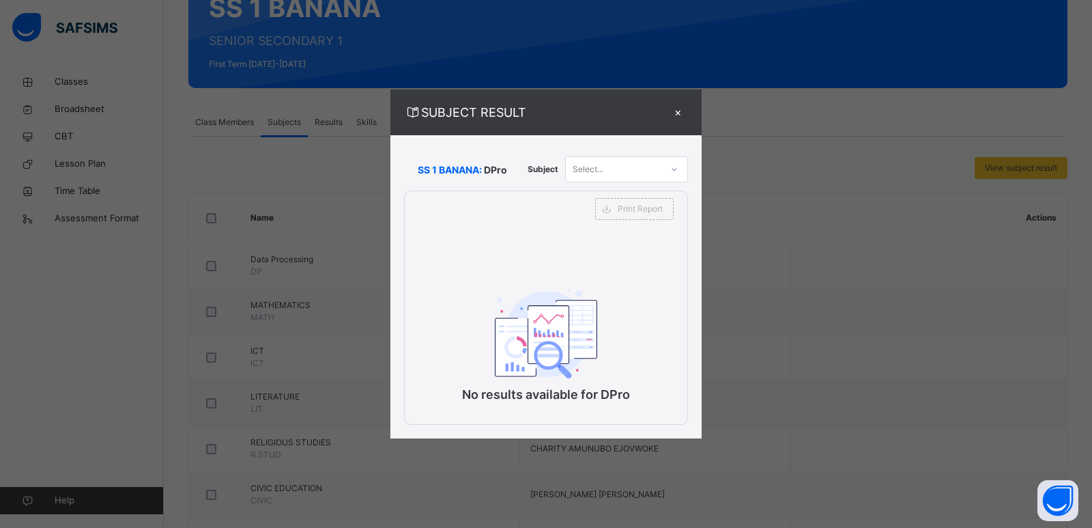
click at [590, 164] on div "Select..." at bounding box center [588, 169] width 31 height 26
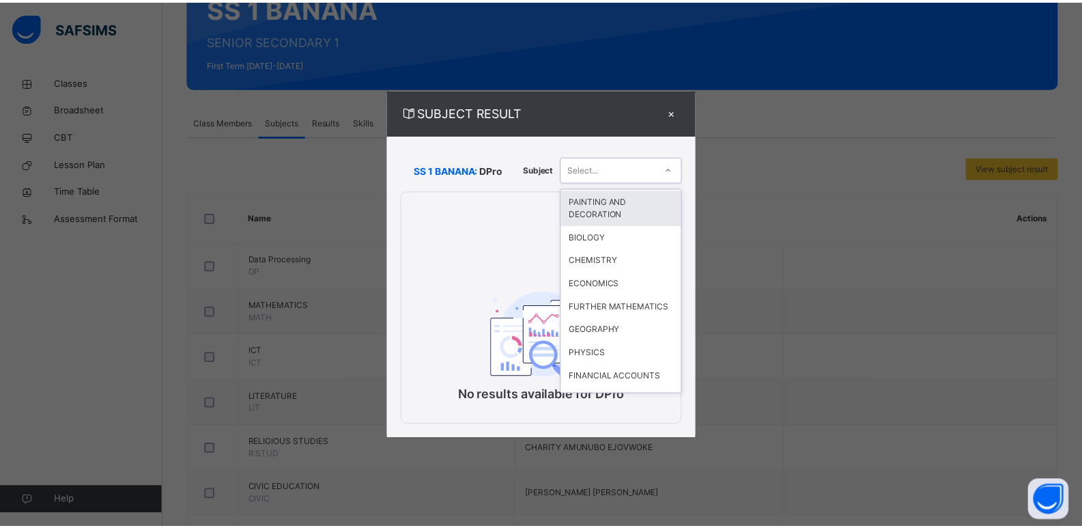
scroll to position [164, 0]
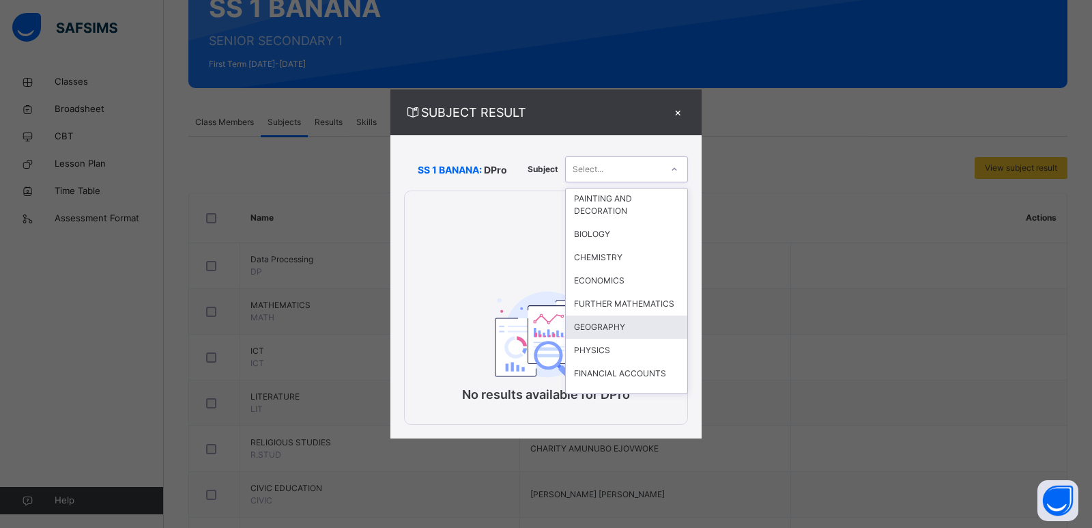
click at [616, 337] on div "GEOGRAPHY" at bounding box center [626, 326] width 121 height 23
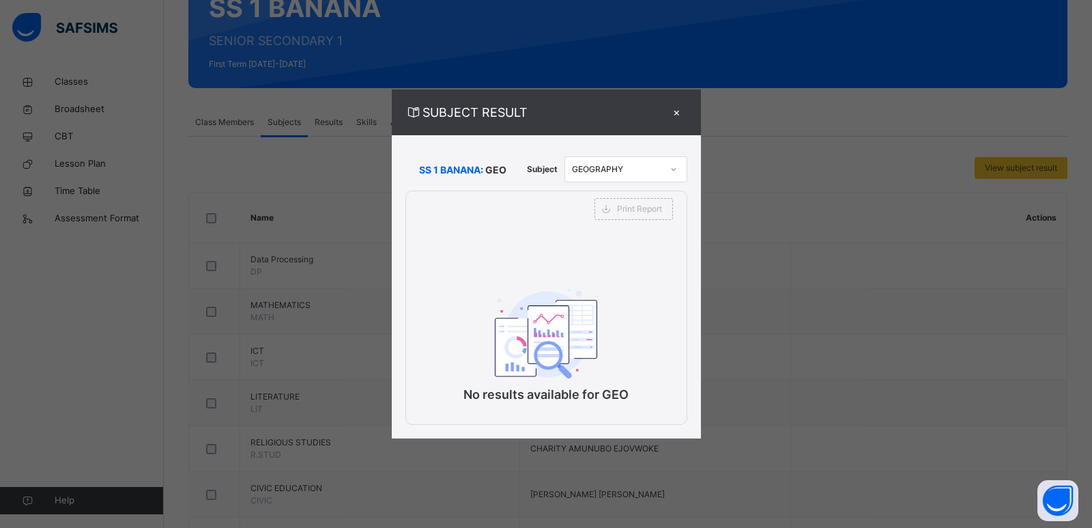
click at [675, 115] on div "×" at bounding box center [677, 112] width 20 height 18
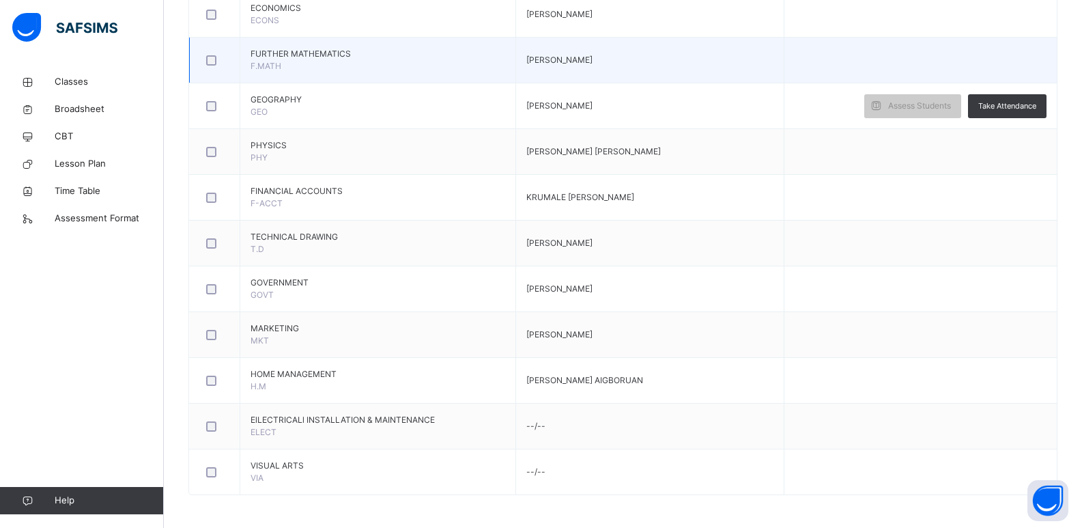
scroll to position [858, 0]
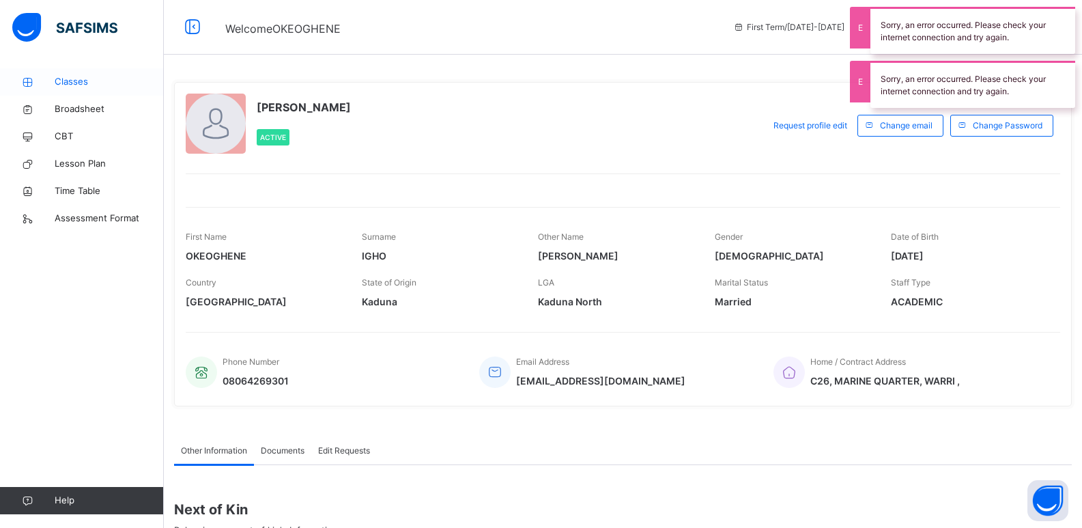
click at [78, 76] on span "Classes" at bounding box center [109, 82] width 109 height 14
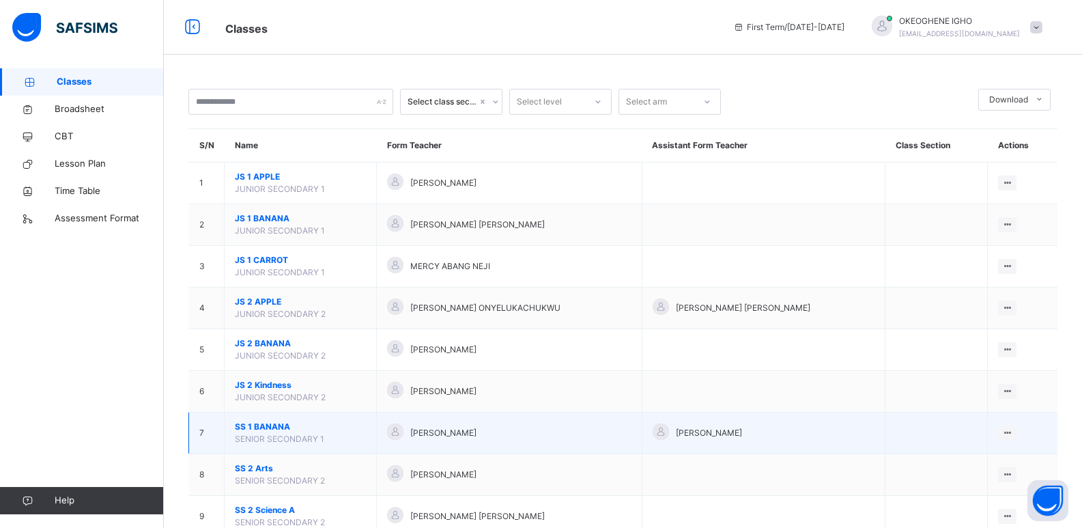
click at [476, 434] on span "OKEOGHENE IGHO ERNEST" at bounding box center [443, 433] width 66 height 12
click at [1016, 447] on ul "View Class" at bounding box center [978, 460] width 75 height 26
